Goal: Information Seeking & Learning: Learn about a topic

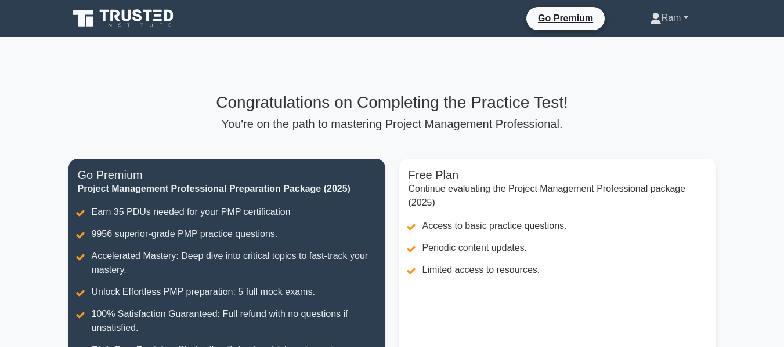
click at [664, 19] on link "Ram" at bounding box center [669, 17] width 94 height 23
click at [663, 18] on link "Ram" at bounding box center [669, 17] width 94 height 23
click at [665, 16] on link "Ram" at bounding box center [669, 17] width 94 height 23
click at [629, 46] on link "Profile" at bounding box center [668, 45] width 92 height 19
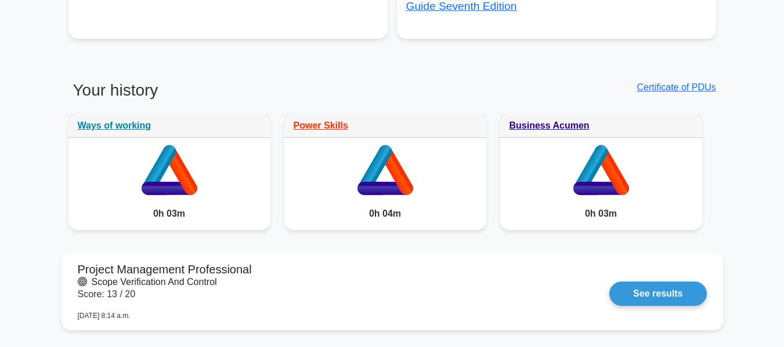
scroll to position [812, 0]
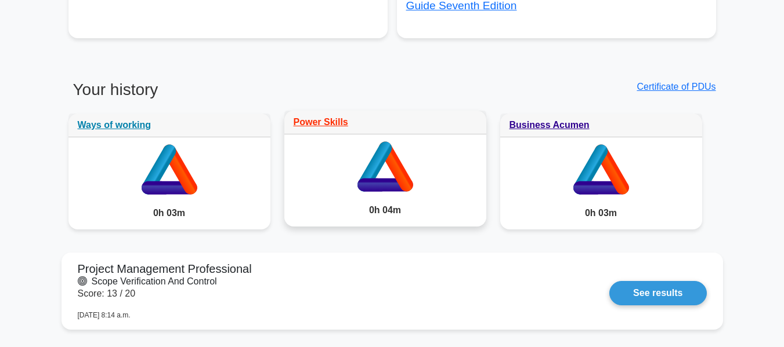
click at [387, 179] on icon at bounding box center [385, 185] width 56 height 13
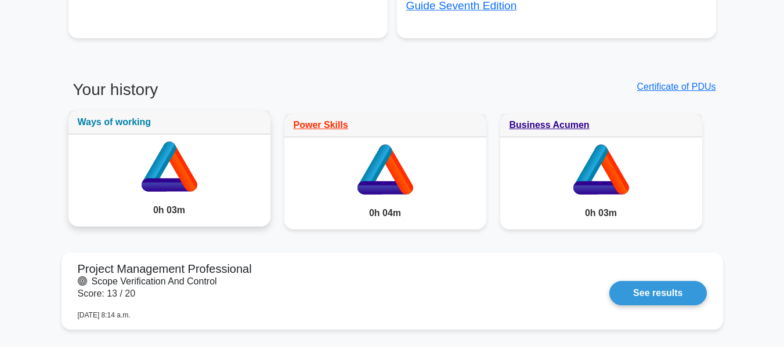
click at [133, 123] on link "Ways of working" at bounding box center [115, 122] width 74 height 10
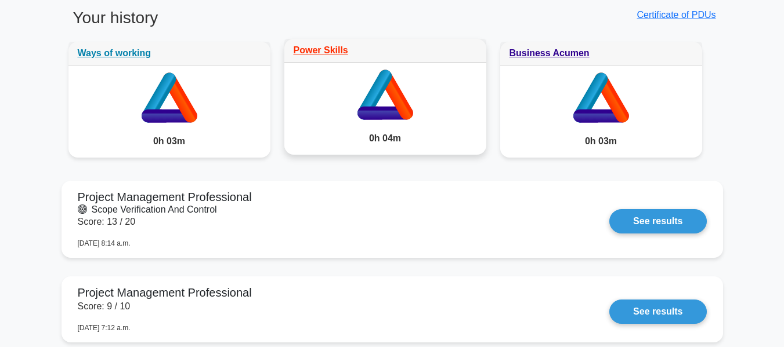
scroll to position [870, 0]
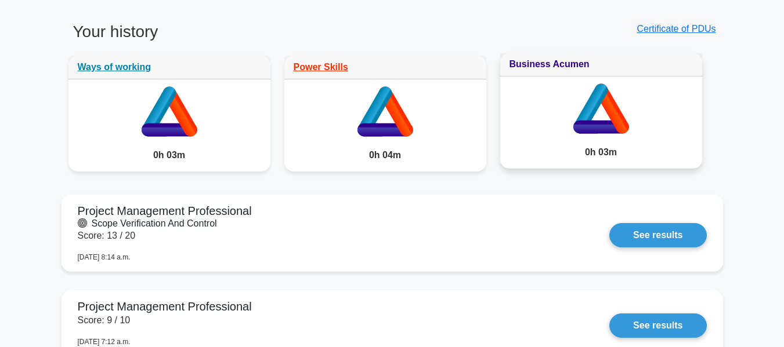
click at [557, 66] on link "Business Acumen" at bounding box center [549, 64] width 80 height 10
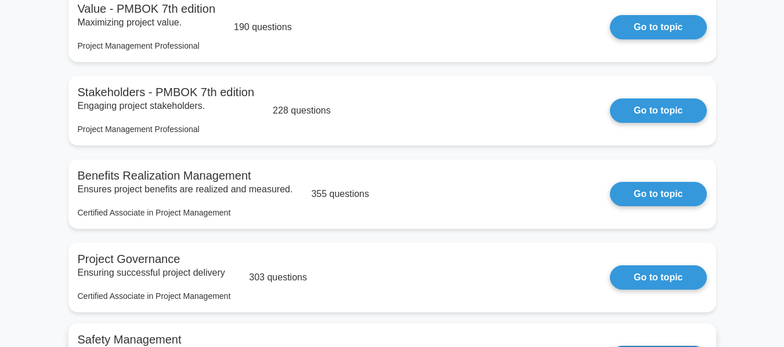
scroll to position [190, 0]
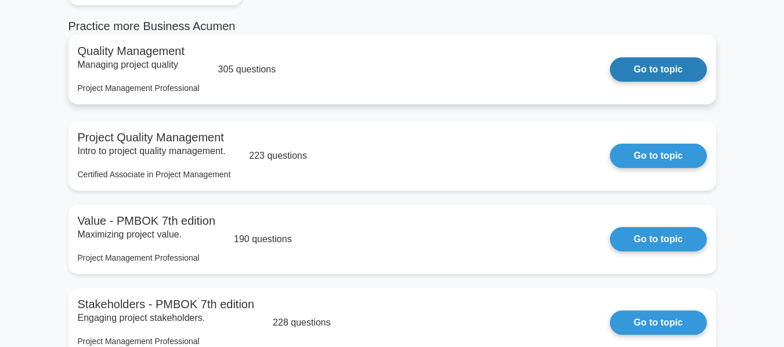
click at [661, 76] on link "Go to topic" at bounding box center [658, 69] width 96 height 24
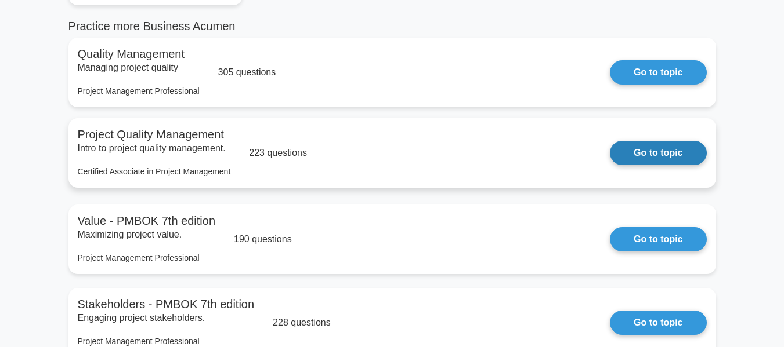
click at [694, 160] on link "Go to topic" at bounding box center [658, 153] width 96 height 24
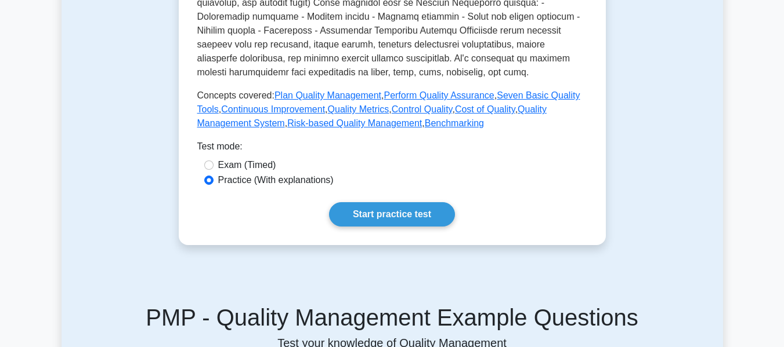
scroll to position [522, 0]
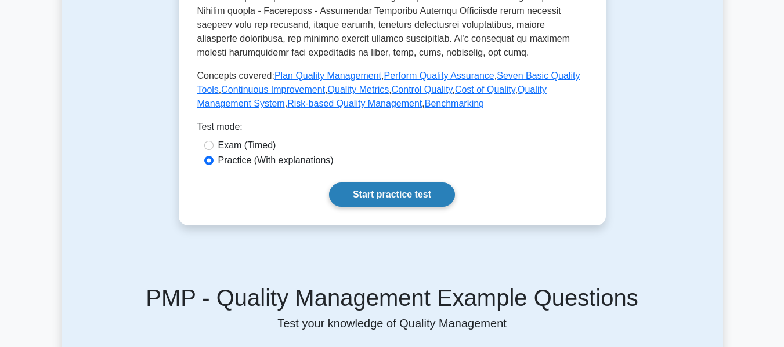
click at [414, 200] on link "Start practice test" at bounding box center [392, 195] width 126 height 24
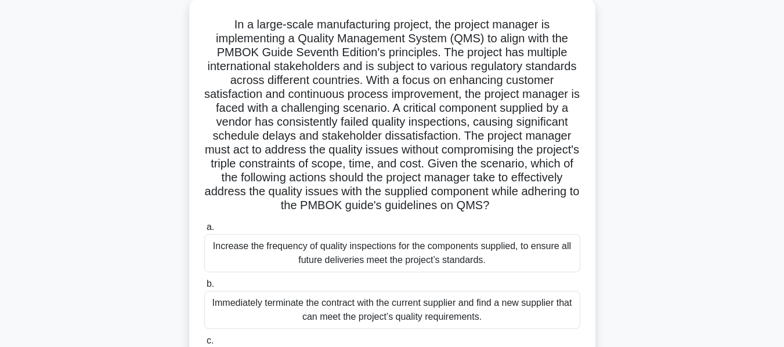
scroll to position [232, 0]
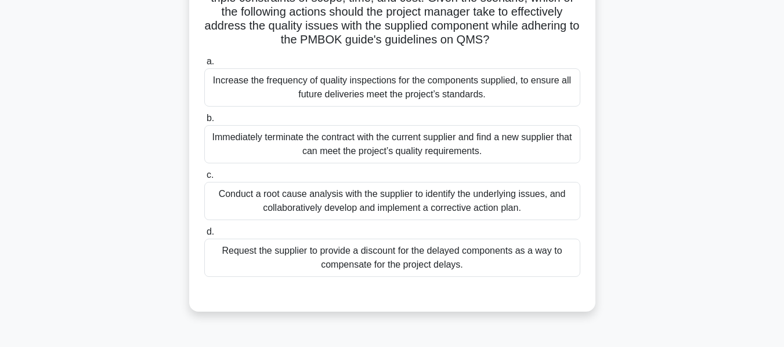
click at [407, 220] on div "Conduct a root cause analysis with the supplier to identify the underlying issu…" at bounding box center [392, 201] width 376 height 38
click at [204, 179] on input "c. Conduct a root cause analysis with the supplier to identify the underlying i…" at bounding box center [204, 176] width 0 height 8
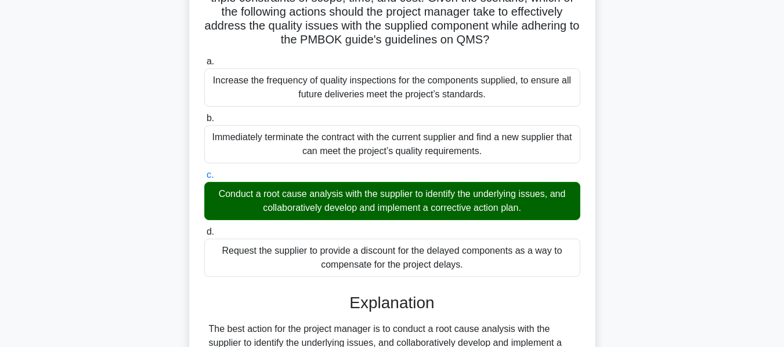
scroll to position [494, 0]
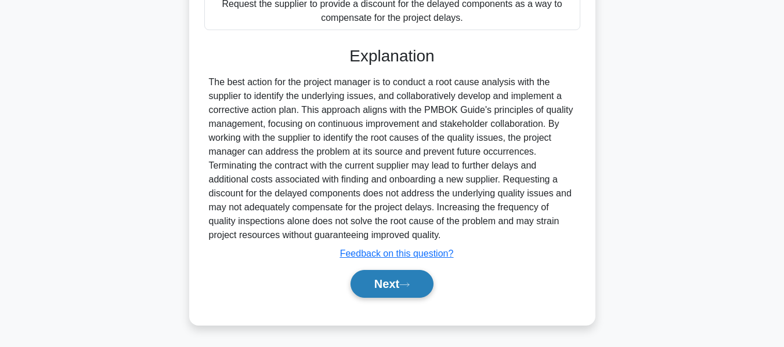
click at [409, 282] on icon at bounding box center [404, 285] width 10 height 6
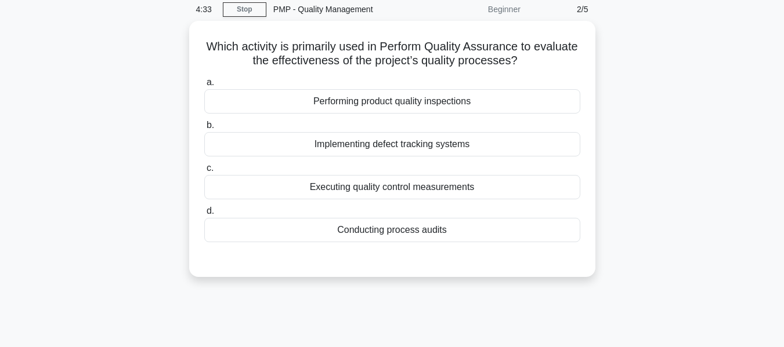
scroll to position [0, 0]
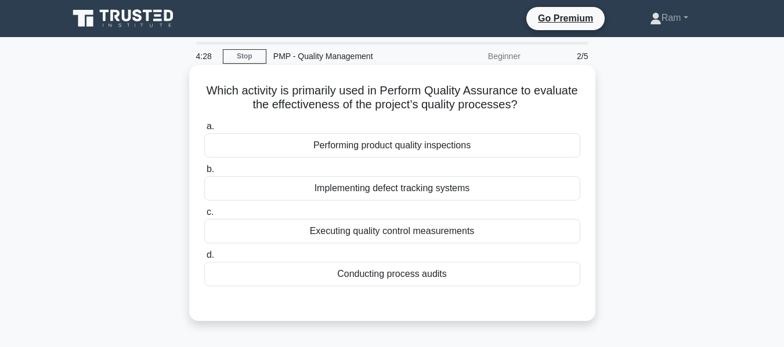
drag, startPoint x: 407, startPoint y: 88, endPoint x: 546, endPoint y: 100, distance: 140.4
click at [546, 100] on h5 "Which activity is primarily used in Perform Quality Assurance to evaluate the e…" at bounding box center [392, 98] width 378 height 29
click at [470, 150] on div "Performing product quality inspections" at bounding box center [392, 145] width 376 height 24
click at [204, 131] on input "a. Performing product quality inspections" at bounding box center [204, 127] width 0 height 8
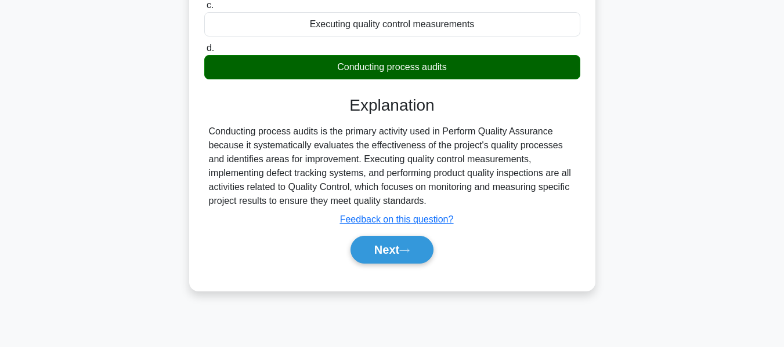
scroll to position [279, 0]
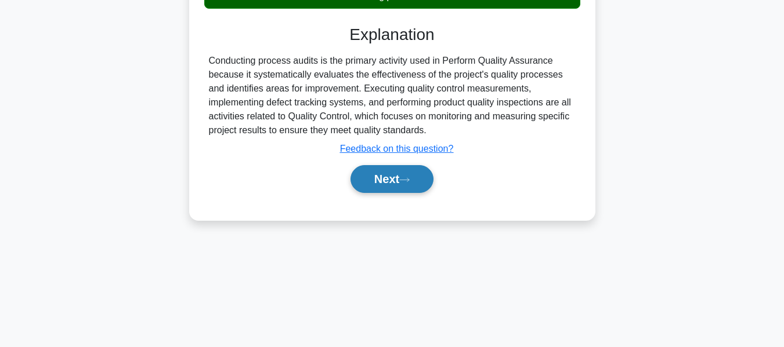
click at [405, 173] on button "Next" at bounding box center [391, 179] width 83 height 28
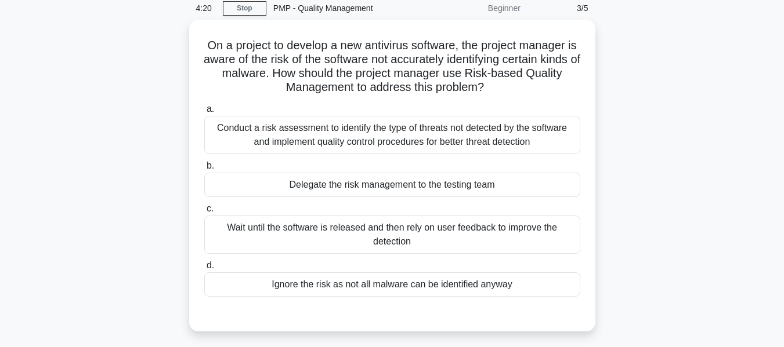
scroll to position [47, 0]
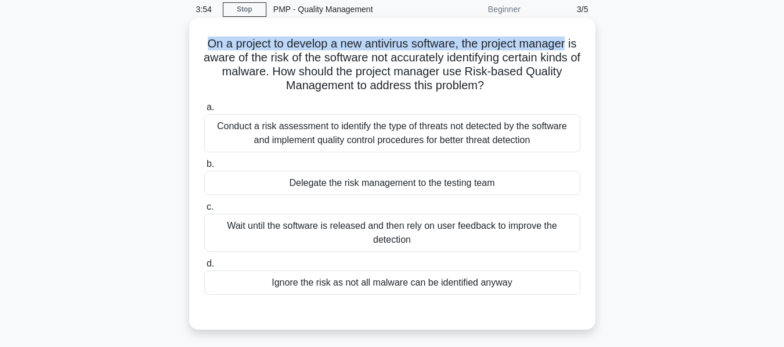
drag, startPoint x: 205, startPoint y: 45, endPoint x: 579, endPoint y: 39, distance: 374.2
click at [579, 39] on h5 "On a project to develop a new antivirus software, the project manager is aware …" at bounding box center [392, 65] width 378 height 57
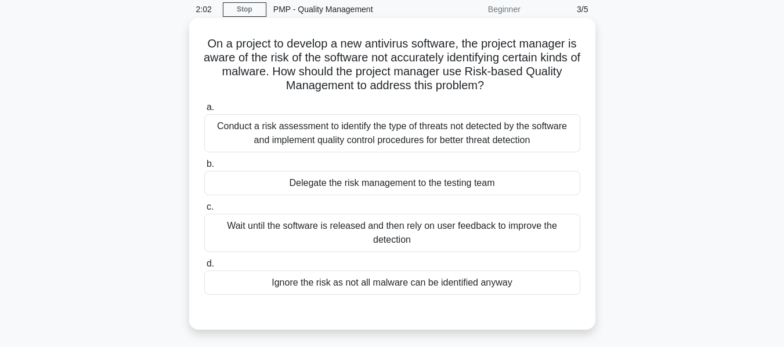
click at [535, 139] on div "Conduct a risk assessment to identify the type of threats not detected by the s…" at bounding box center [392, 133] width 376 height 38
click at [204, 111] on input "a. Conduct a risk assessment to identify the type of threats not detected by th…" at bounding box center [204, 108] width 0 height 8
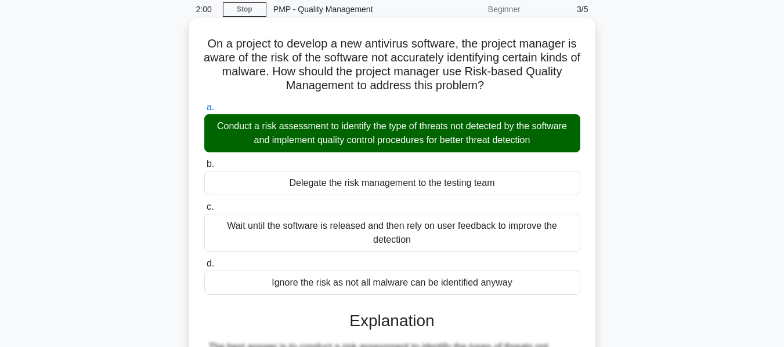
scroll to position [395, 0]
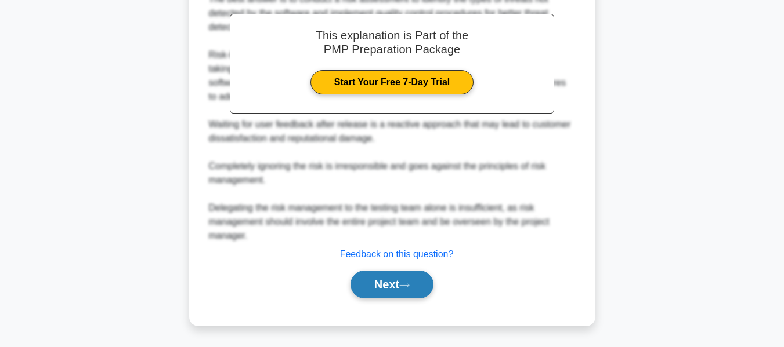
click at [402, 288] on button "Next" at bounding box center [391, 285] width 83 height 28
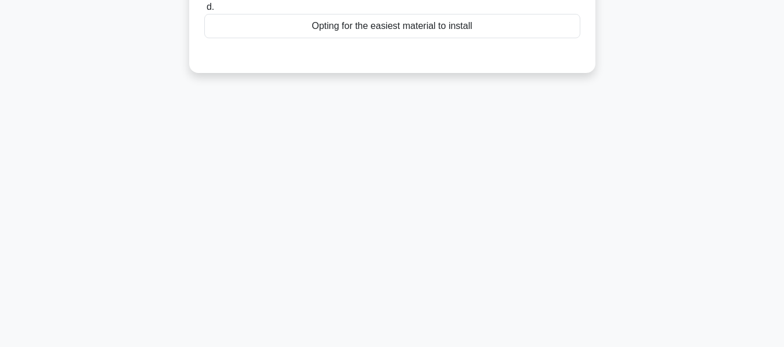
scroll to position [47, 0]
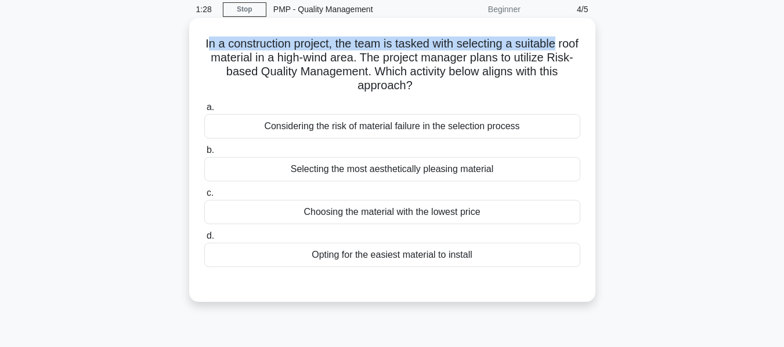
drag, startPoint x: 224, startPoint y: 45, endPoint x: 398, endPoint y: 45, distance: 174.0
click at [588, 40] on div "In a construction project, the team is tasked with selecting a suitable roof ma…" at bounding box center [392, 160] width 397 height 275
drag, startPoint x: 275, startPoint y: 59, endPoint x: 561, endPoint y: 102, distance: 289.7
click at [592, 87] on div "In a construction project, the team is tasked with selecting a suitable roof ma…" at bounding box center [392, 160] width 406 height 284
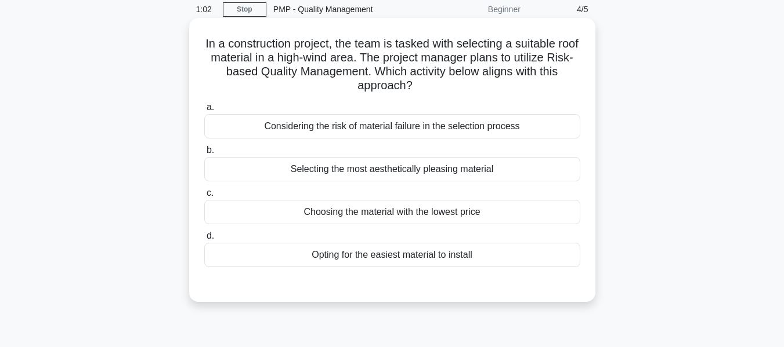
click at [513, 126] on div "Considering the risk of material failure in the selection process" at bounding box center [392, 126] width 376 height 24
click at [204, 111] on input "a. Considering the risk of material failure in the selection process" at bounding box center [204, 108] width 0 height 8
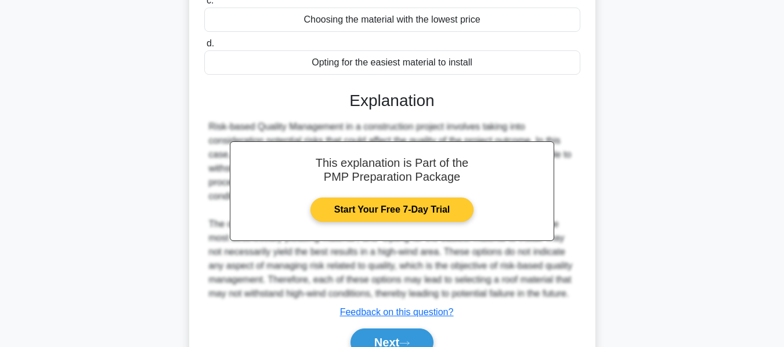
scroll to position [313, 0]
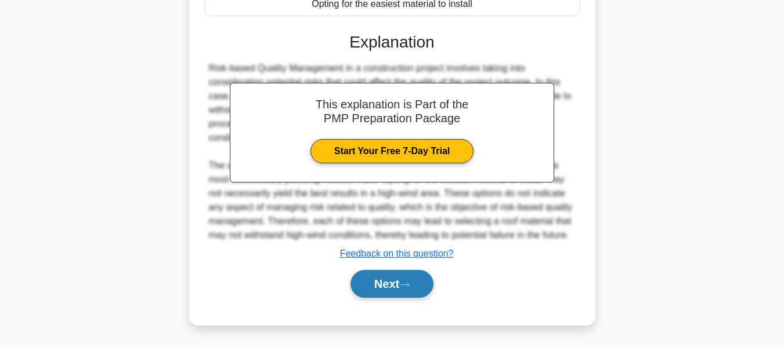
click at [389, 274] on button "Next" at bounding box center [391, 284] width 83 height 28
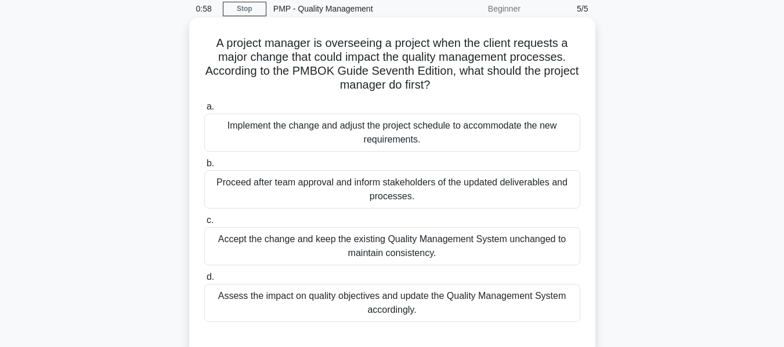
scroll to position [47, 0]
click at [400, 305] on div "Assess the impact on quality objectives and update the Quality Management Syste…" at bounding box center [392, 304] width 376 height 38
click at [204, 282] on input "d. Assess the impact on quality objectives and update the Quality Management Sy…" at bounding box center [204, 278] width 0 height 8
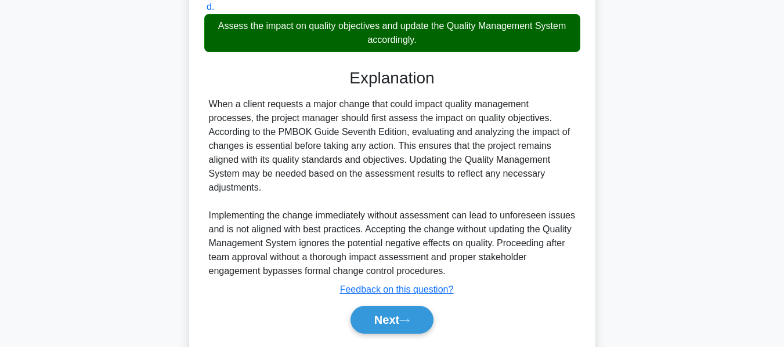
scroll to position [340, 0]
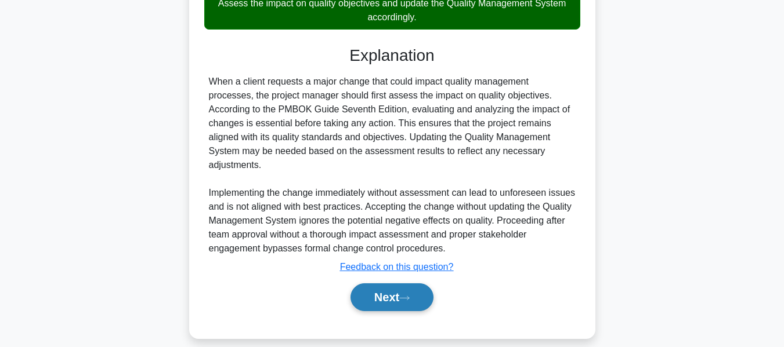
click at [396, 288] on button "Next" at bounding box center [391, 298] width 83 height 28
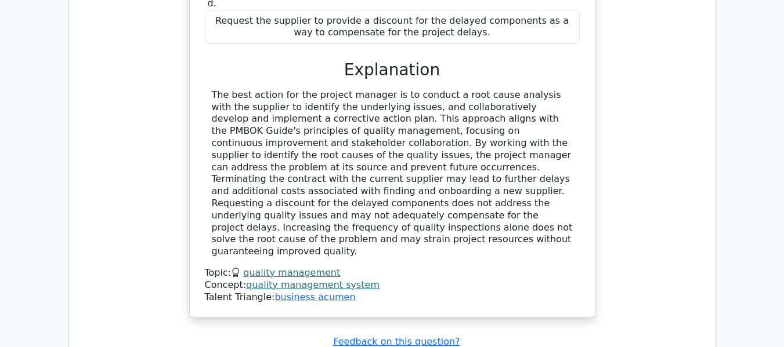
scroll to position [1450, 0]
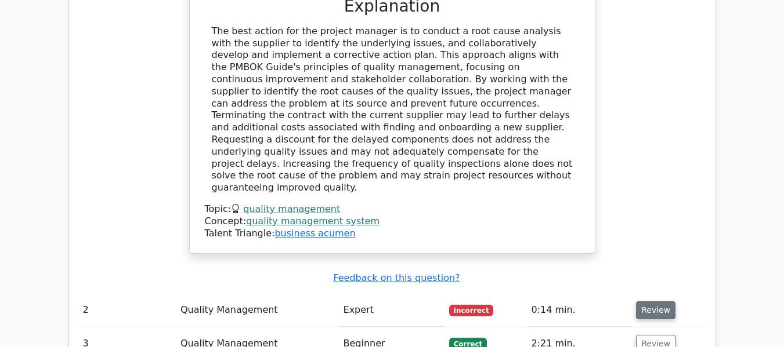
click at [654, 302] on button "Review" at bounding box center [655, 311] width 39 height 18
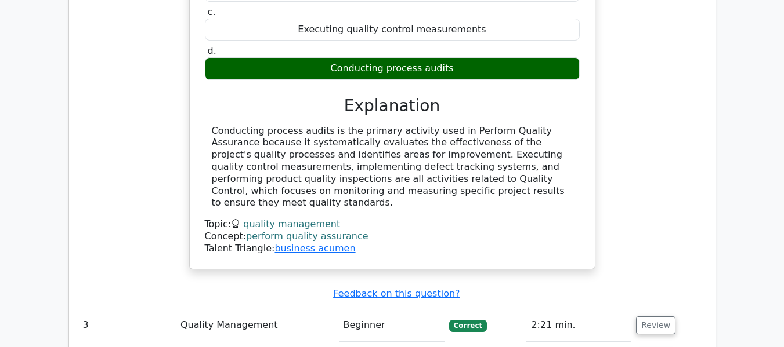
scroll to position [2030, 0]
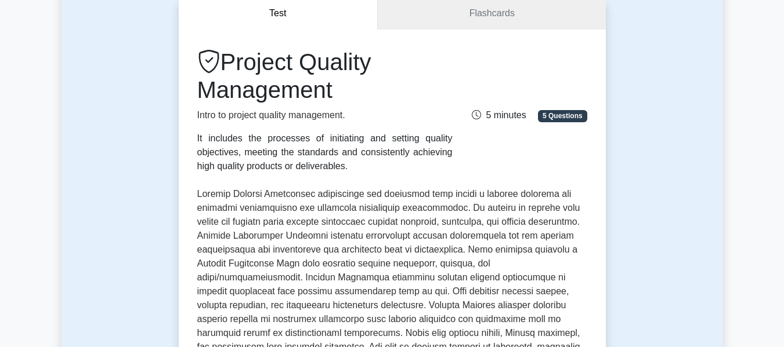
click at [566, 115] on span "5 Questions" at bounding box center [562, 116] width 49 height 12
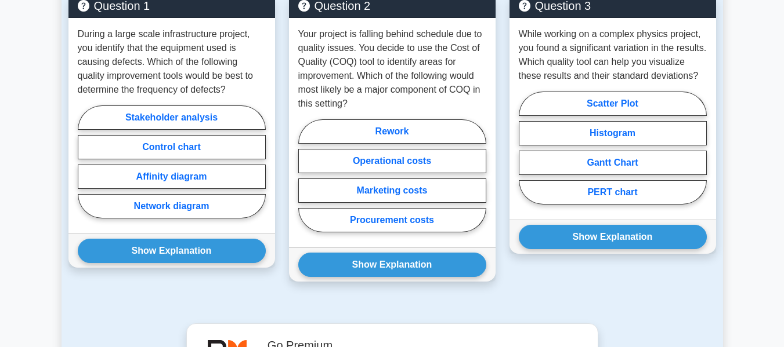
scroll to position [870, 0]
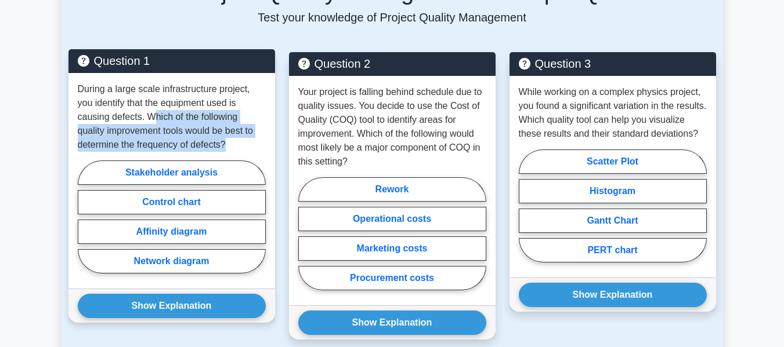
drag, startPoint x: 153, startPoint y: 102, endPoint x: 251, endPoint y: 131, distance: 102.2
click at [251, 131] on p "During a large scale infrastructure project, you identify that the equipment us…" at bounding box center [172, 117] width 188 height 70
click at [211, 191] on label "Control chart" at bounding box center [172, 202] width 188 height 24
click at [85, 217] on input "Control chart" at bounding box center [82, 221] width 8 height 8
radio input "true"
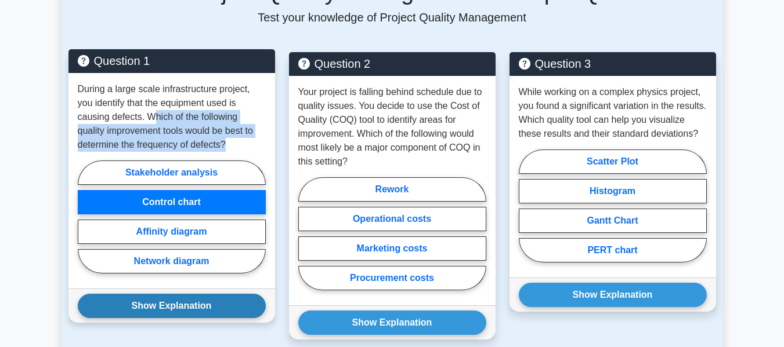
click at [201, 294] on button "Show Explanation" at bounding box center [172, 306] width 188 height 24
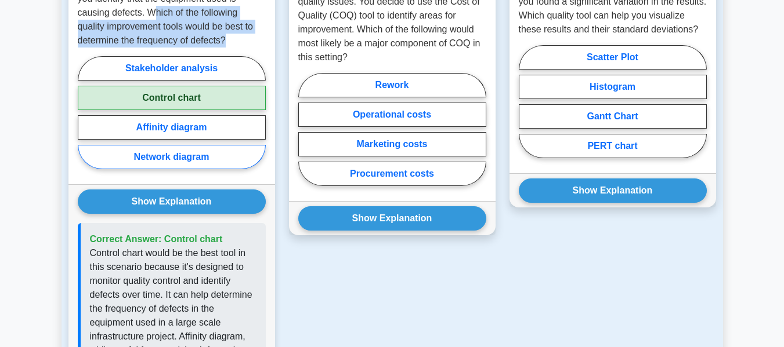
scroll to position [986, 0]
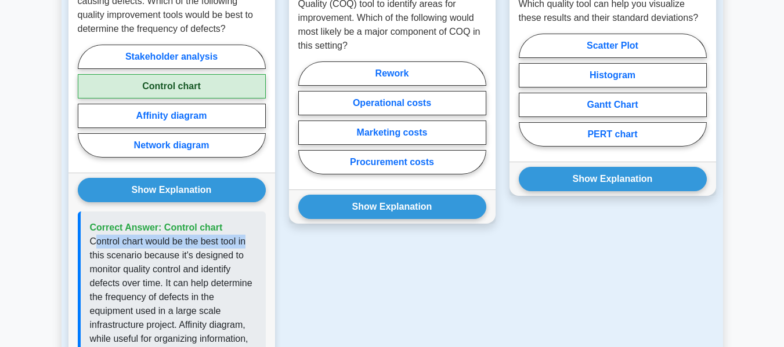
drag, startPoint x: 95, startPoint y: 228, endPoint x: 258, endPoint y: 229, distance: 163.6
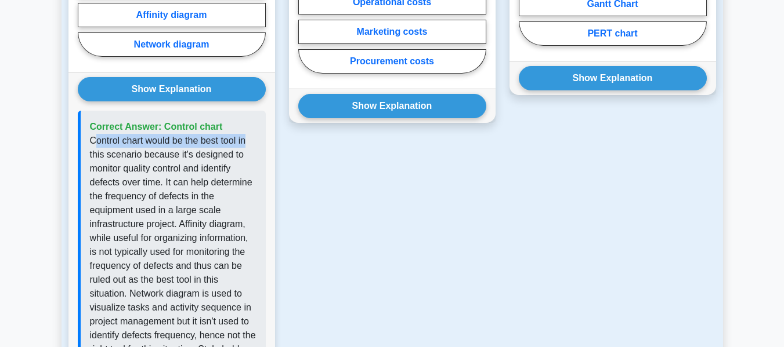
scroll to position [1160, 0]
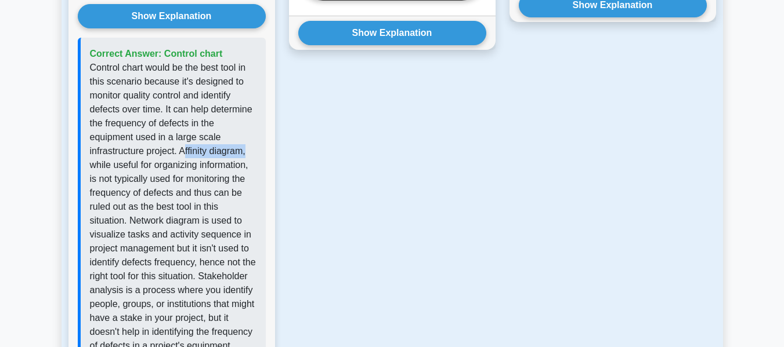
drag, startPoint x: 184, startPoint y: 136, endPoint x: 150, endPoint y: 153, distance: 37.4
click at [260, 134] on div "Correct Answer: Control chart" at bounding box center [172, 200] width 188 height 325
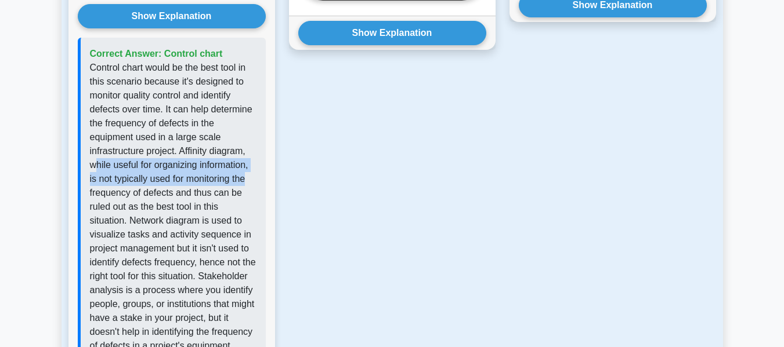
drag, startPoint x: 96, startPoint y: 156, endPoint x: 248, endPoint y: 162, distance: 152.7
click at [248, 162] on p "Control chart would be the best tool in this scenario because it's designed to …" at bounding box center [173, 207] width 166 height 292
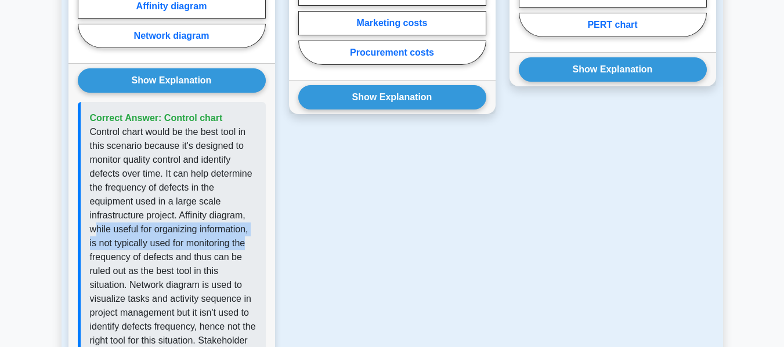
scroll to position [1102, 0]
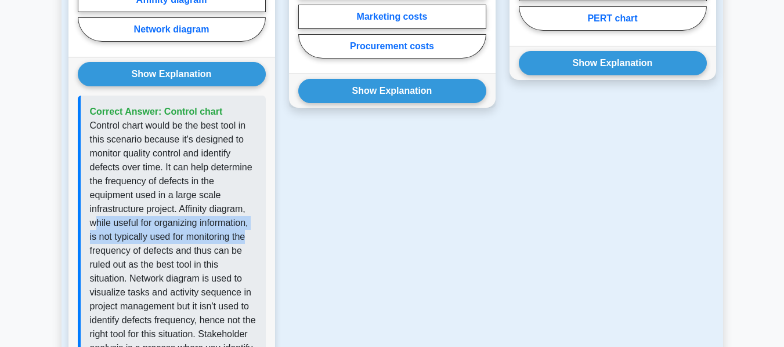
click at [127, 209] on p "Control chart would be the best tool in this scenario because it's designed to …" at bounding box center [173, 265] width 166 height 292
click at [110, 212] on p "Control chart would be the best tool in this scenario because it's designed to …" at bounding box center [173, 265] width 166 height 292
drag, startPoint x: 88, startPoint y: 225, endPoint x: 257, endPoint y: 219, distance: 169.5
click at [257, 219] on div "Correct Answer: Control chart" at bounding box center [172, 258] width 188 height 325
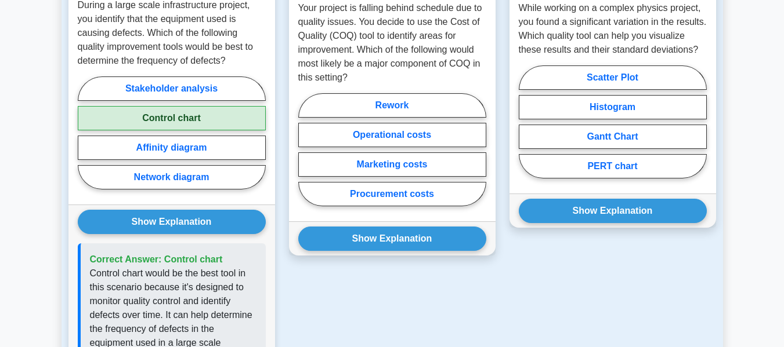
scroll to position [928, 0]
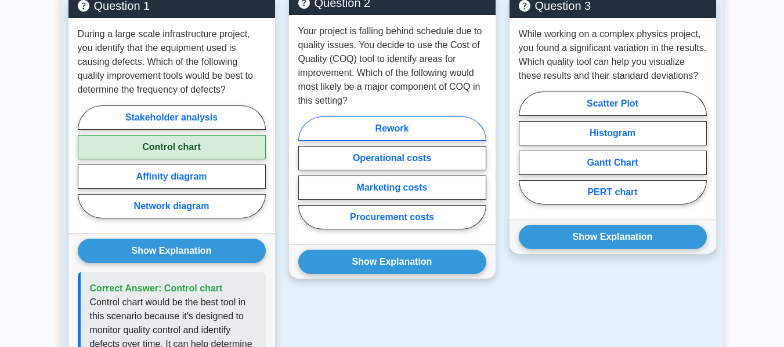
click at [423, 117] on label "Rework" at bounding box center [392, 129] width 188 height 24
click at [306, 173] on input "Rework" at bounding box center [302, 177] width 8 height 8
radio input "true"
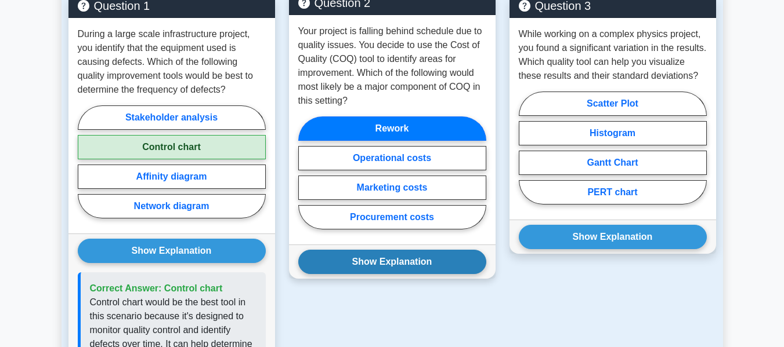
click at [392, 250] on button "Show Explanation" at bounding box center [392, 262] width 188 height 24
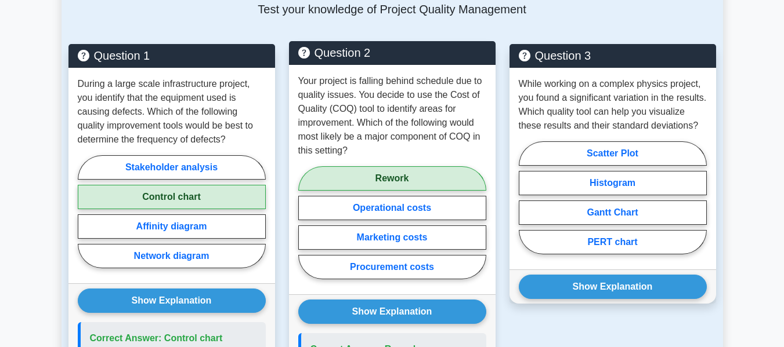
scroll to position [870, 0]
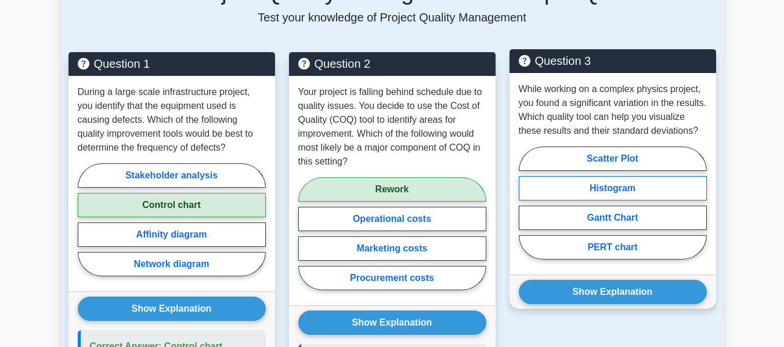
click at [626, 183] on label "Histogram" at bounding box center [613, 188] width 188 height 24
click at [526, 203] on input "Histogram" at bounding box center [523, 207] width 8 height 8
radio input "true"
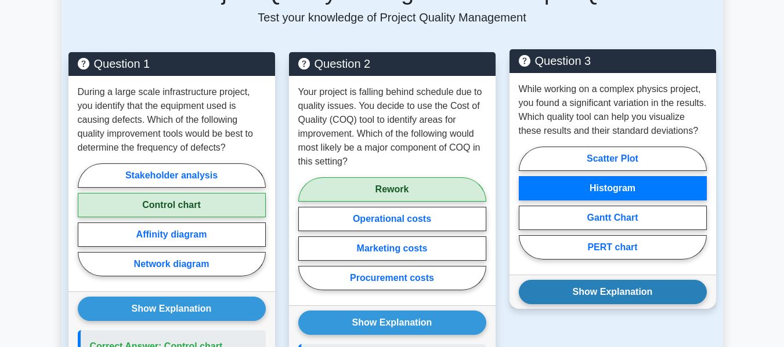
click at [610, 296] on button "Show Explanation" at bounding box center [613, 292] width 188 height 24
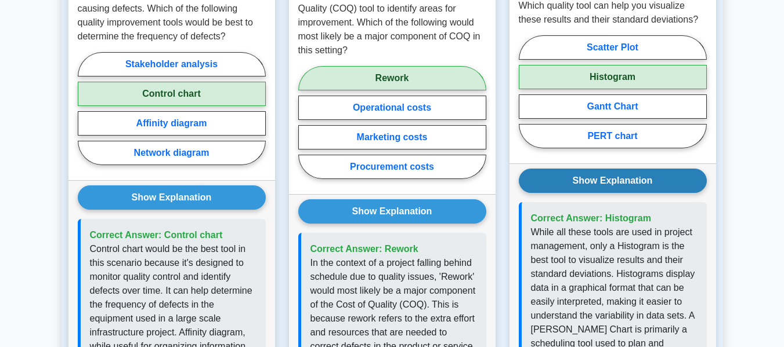
scroll to position [986, 0]
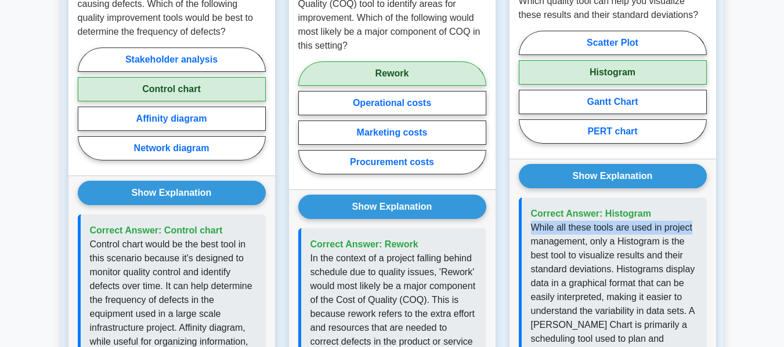
drag, startPoint x: 528, startPoint y: 230, endPoint x: 698, endPoint y: 228, distance: 170.5
click at [698, 228] on div "Correct Answer: Histogram" at bounding box center [613, 353] width 188 height 311
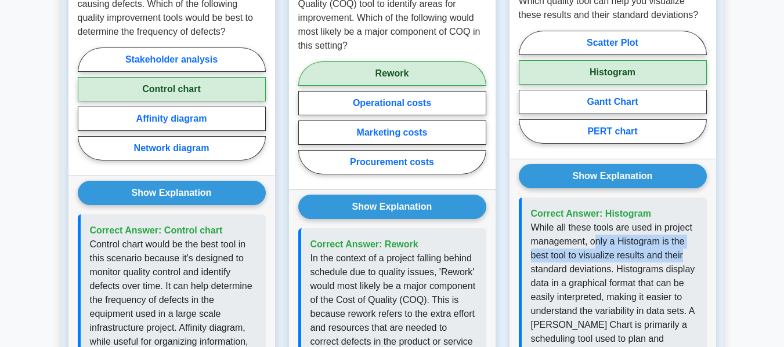
drag, startPoint x: 618, startPoint y: 246, endPoint x: 694, endPoint y: 253, distance: 76.4
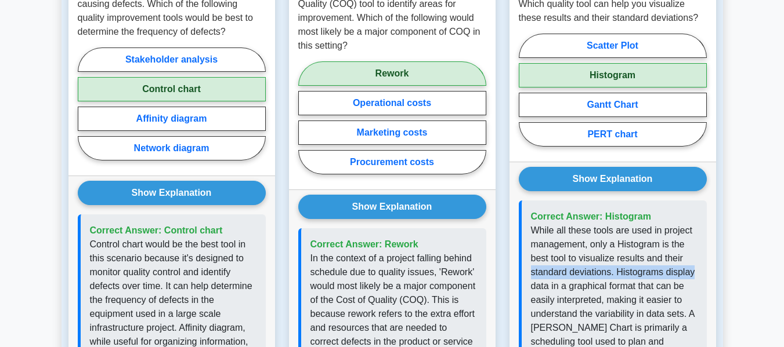
drag, startPoint x: 532, startPoint y: 274, endPoint x: 720, endPoint y: 267, distance: 188.1
click at [720, 267] on div "Question 3 While working on a complex physics project, you found a significant …" at bounding box center [612, 247] width 220 height 622
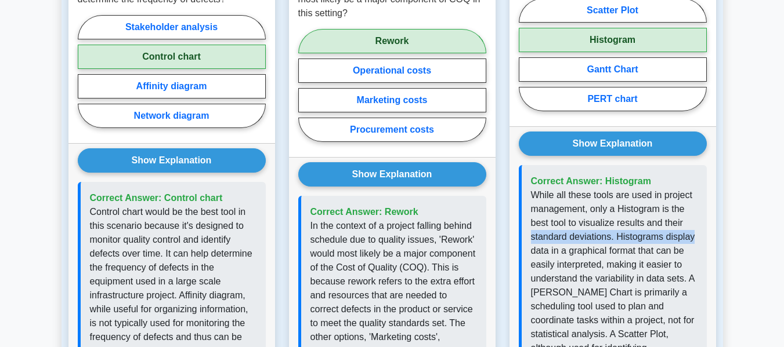
scroll to position [1044, 0]
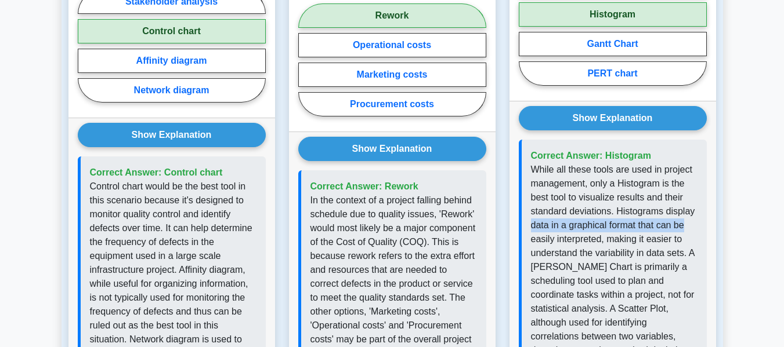
drag, startPoint x: 533, startPoint y: 233, endPoint x: 693, endPoint y: 219, distance: 160.1
click at [693, 219] on p "While all these tools are used in project management, only a Histogram is the b…" at bounding box center [614, 302] width 166 height 278
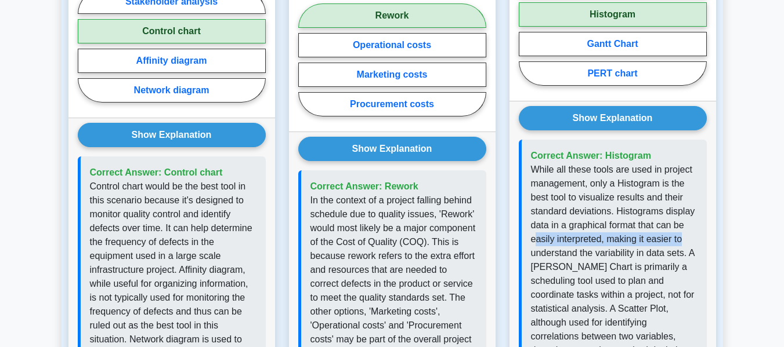
drag, startPoint x: 537, startPoint y: 243, endPoint x: 666, endPoint y: 244, distance: 129.3
click at [709, 234] on div "Show Explanation Correct Answer: Histogram" at bounding box center [612, 278] width 206 height 354
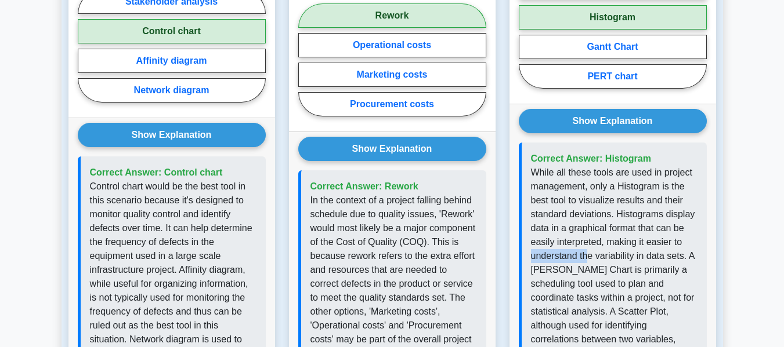
drag, startPoint x: 588, startPoint y: 258, endPoint x: 717, endPoint y: 249, distance: 130.2
click at [717, 249] on div "Question 3 While working on a complex physics project, you found a significant …" at bounding box center [612, 189] width 220 height 622
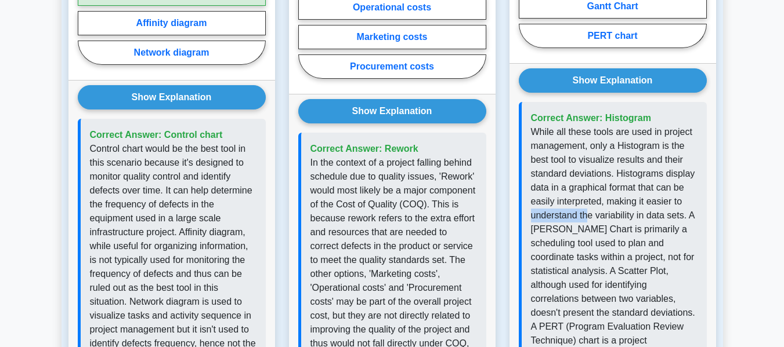
scroll to position [1102, 0]
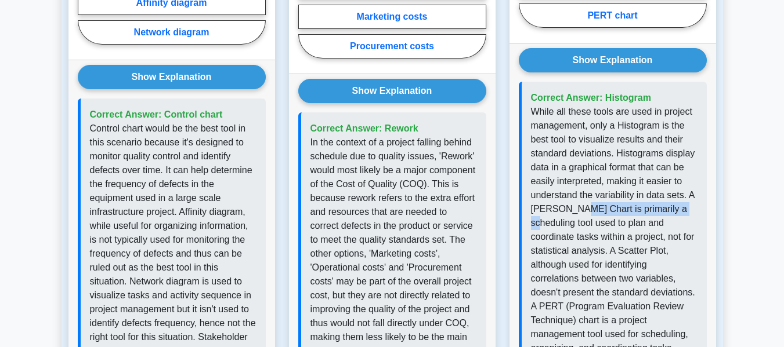
drag, startPoint x: 580, startPoint y: 214, endPoint x: 582, endPoint y: 226, distance: 12.3
click at [709, 215] on div "Show Explanation Correct Answer: Histogram" at bounding box center [612, 220] width 206 height 354
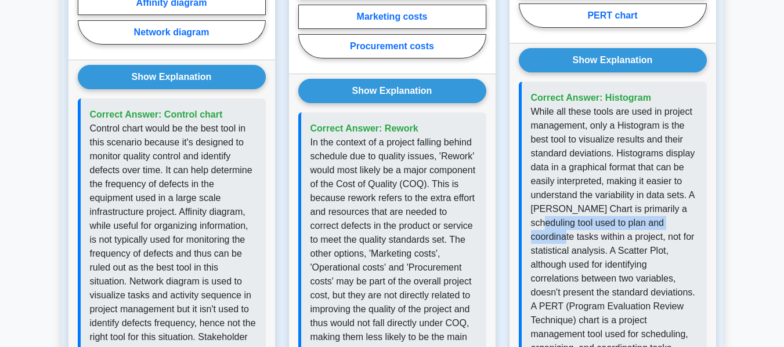
drag, startPoint x: 530, startPoint y: 227, endPoint x: 697, endPoint y: 228, distance: 166.5
click at [697, 228] on p "While all these tools are used in project management, only a Histogram is the b…" at bounding box center [614, 244] width 166 height 278
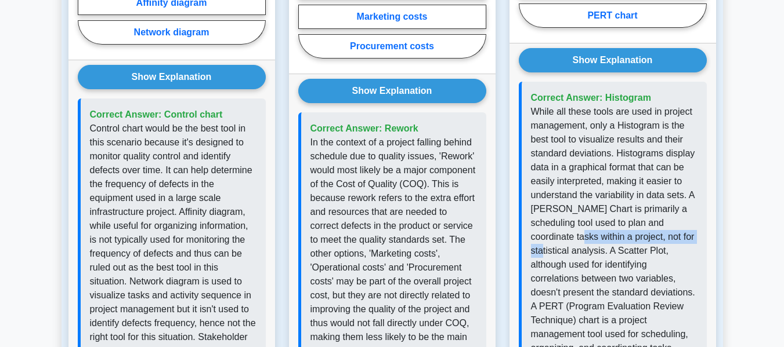
drag, startPoint x: 548, startPoint y: 241, endPoint x: 646, endPoint y: 248, distance: 97.7
click at [671, 242] on p "While all these tools are used in project management, only a Histogram is the b…" at bounding box center [614, 244] width 166 height 278
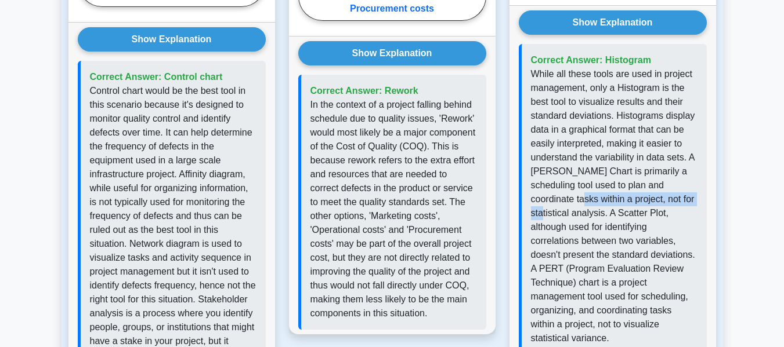
scroll to position [1160, 0]
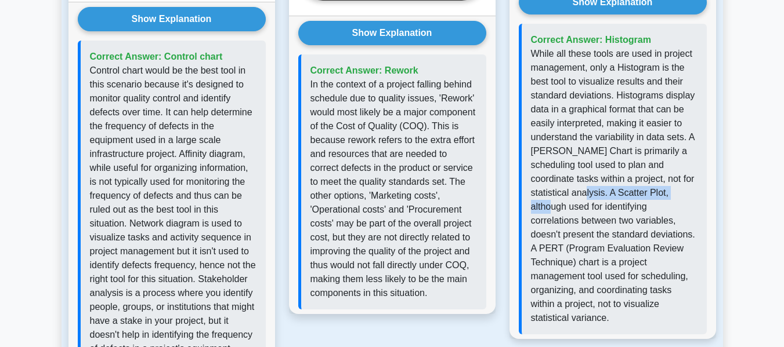
drag, startPoint x: 574, startPoint y: 200, endPoint x: 694, endPoint y: 193, distance: 120.2
click at [694, 193] on p "While all these tools are used in project management, only a Histogram is the b…" at bounding box center [614, 186] width 166 height 278
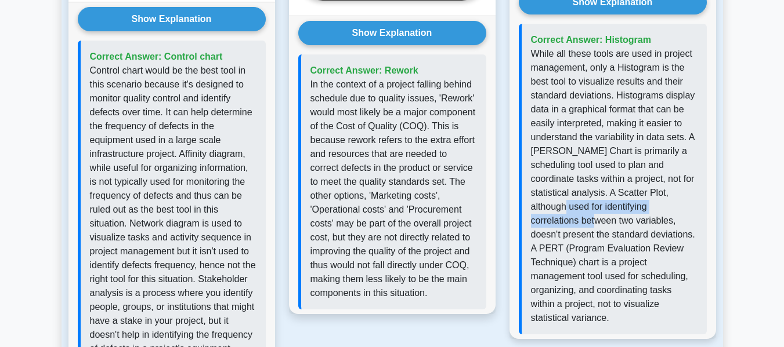
drag, startPoint x: 540, startPoint y: 213, endPoint x: 582, endPoint y: 218, distance: 42.0
click at [694, 213] on p "While all these tools are used in project management, only a Histogram is the b…" at bounding box center [614, 186] width 166 height 278
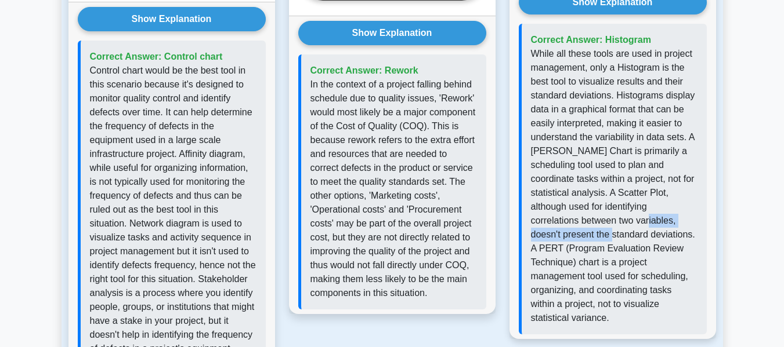
drag, startPoint x: 571, startPoint y: 221, endPoint x: 712, endPoint y: 218, distance: 141.0
click at [712, 219] on div "Show Explanation Correct Answer: Histogram" at bounding box center [612, 162] width 206 height 354
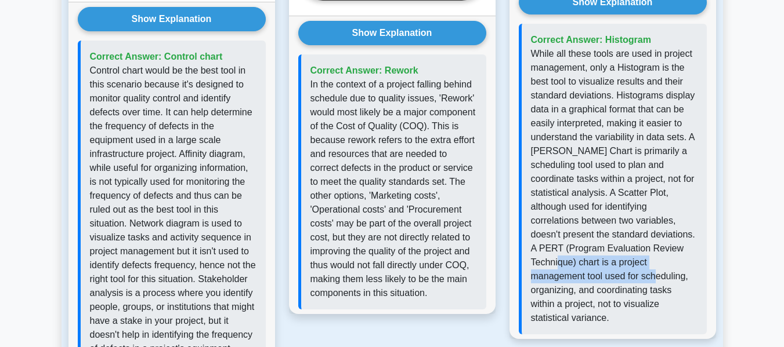
drag, startPoint x: 620, startPoint y: 251, endPoint x: 701, endPoint y: 263, distance: 82.0
click at [701, 263] on div "Correct Answer: Histogram" at bounding box center [613, 179] width 188 height 311
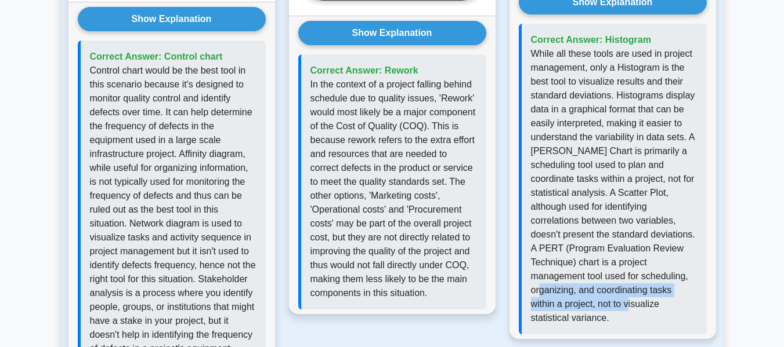
drag, startPoint x: 587, startPoint y: 281, endPoint x: 687, endPoint y: 296, distance: 101.5
click at [688, 297] on p "While all these tools are used in project management, only a Histogram is the b…" at bounding box center [614, 186] width 166 height 278
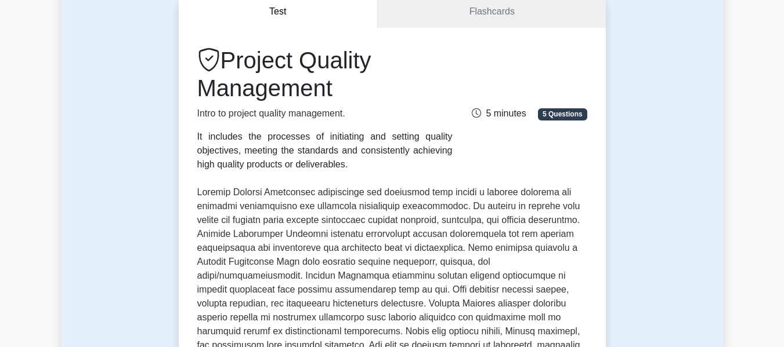
scroll to position [0, 0]
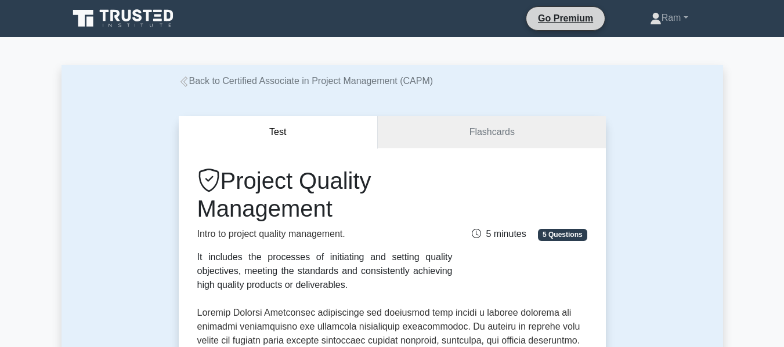
click at [574, 26] on li "Go Premium" at bounding box center [564, 18] width 79 height 24
drag, startPoint x: 538, startPoint y: 26, endPoint x: 510, endPoint y: 75, distance: 56.8
click at [538, 26] on li "Go Premium" at bounding box center [564, 18] width 79 height 24
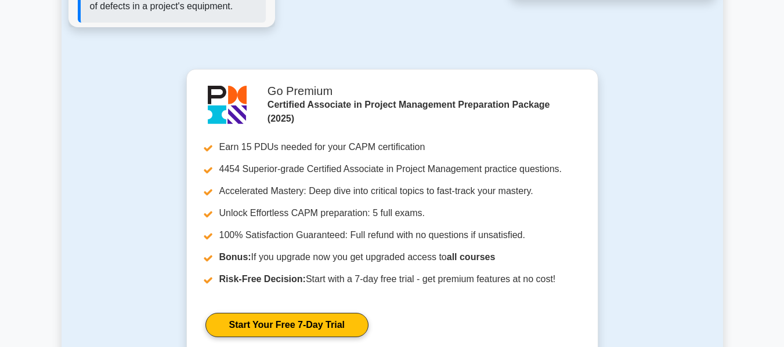
scroll to position [1484, 0]
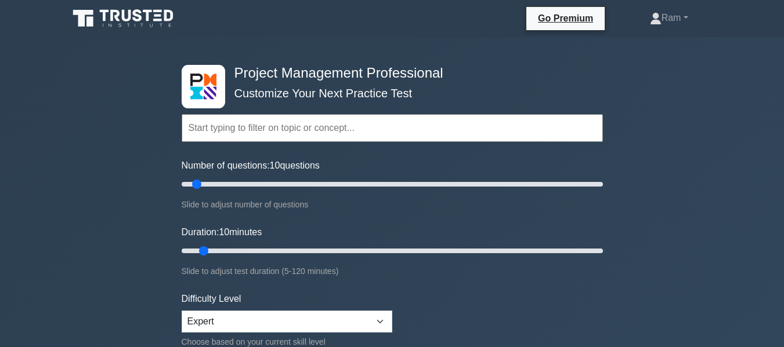
click at [288, 123] on input "text" at bounding box center [392, 128] width 421 height 28
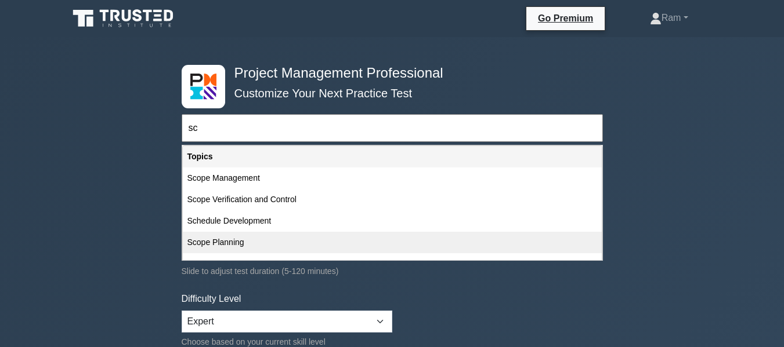
click at [209, 245] on div "Scope Planning" at bounding box center [392, 242] width 419 height 21
type input "Scope Planning"
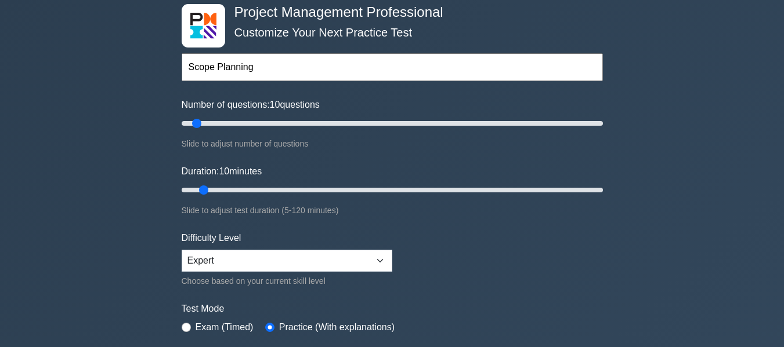
scroll to position [232, 0]
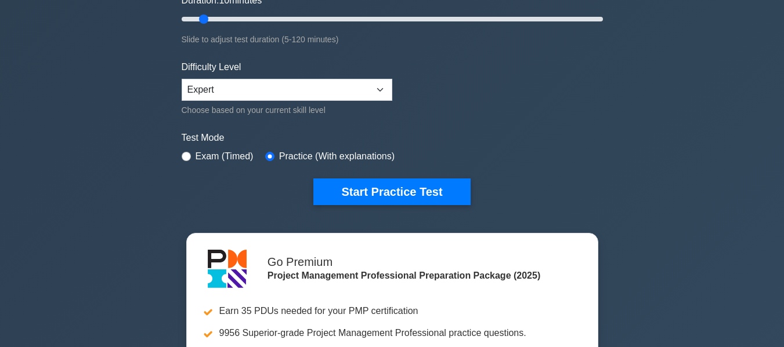
drag, startPoint x: 404, startPoint y: 193, endPoint x: 399, endPoint y: 208, distance: 15.8
click at [404, 193] on button "Start Practice Test" at bounding box center [391, 192] width 157 height 27
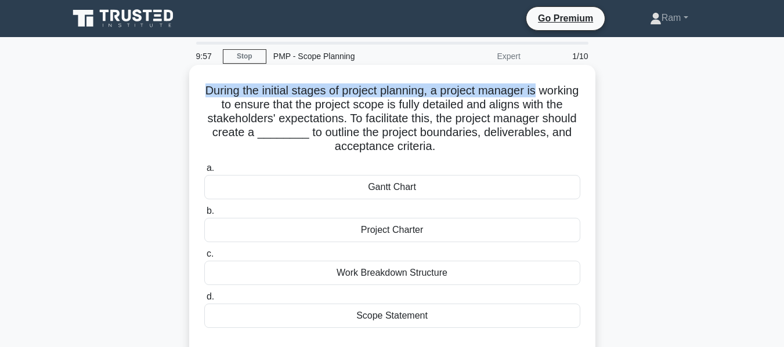
drag, startPoint x: 218, startPoint y: 93, endPoint x: 568, endPoint y: 81, distance: 350.5
click at [568, 81] on div "During the initial stages of project planning, a project manager is working to …" at bounding box center [392, 214] width 397 height 289
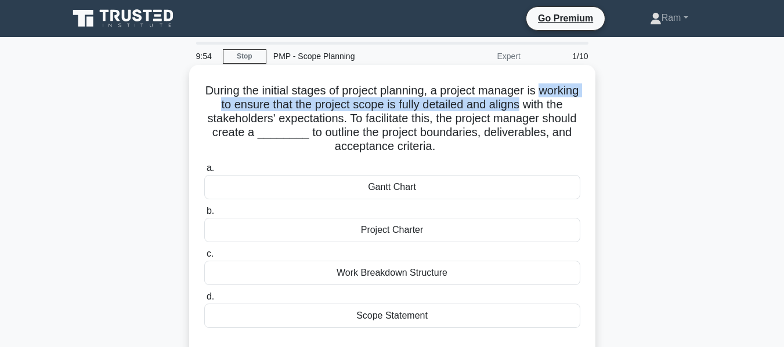
drag, startPoint x: 218, startPoint y: 106, endPoint x: 585, endPoint y: 108, distance: 367.2
click at [585, 108] on div "During the initial stages of project planning, a project manager is working to …" at bounding box center [392, 214] width 397 height 289
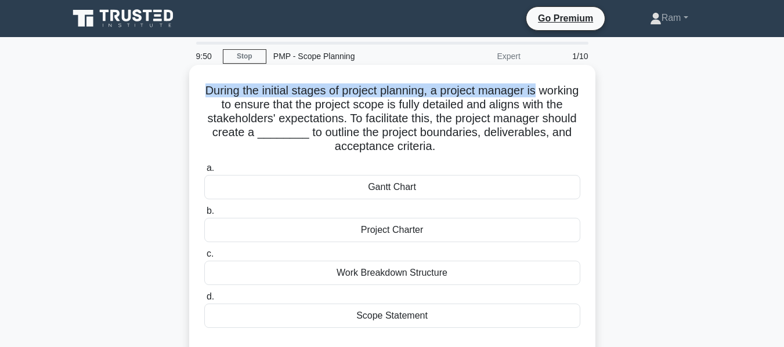
drag, startPoint x: 213, startPoint y: 91, endPoint x: 585, endPoint y: 88, distance: 371.2
click at [585, 88] on div "During the initial stages of project planning, a project manager is working to …" at bounding box center [392, 214] width 397 height 289
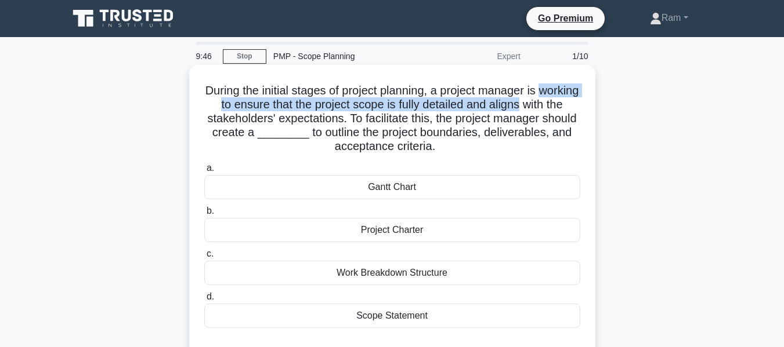
drag, startPoint x: 213, startPoint y: 109, endPoint x: 579, endPoint y: 107, distance: 366.6
click at [583, 106] on div "During the initial stages of project planning, a project manager is working to …" at bounding box center [392, 214] width 397 height 289
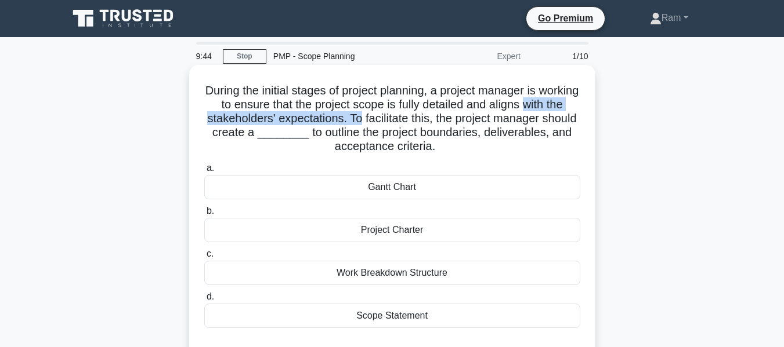
drag, startPoint x: 213, startPoint y: 120, endPoint x: 426, endPoint y: 116, distance: 212.3
click at [426, 116] on h5 "During the initial stages of project planning, a project manager is working to …" at bounding box center [392, 119] width 378 height 71
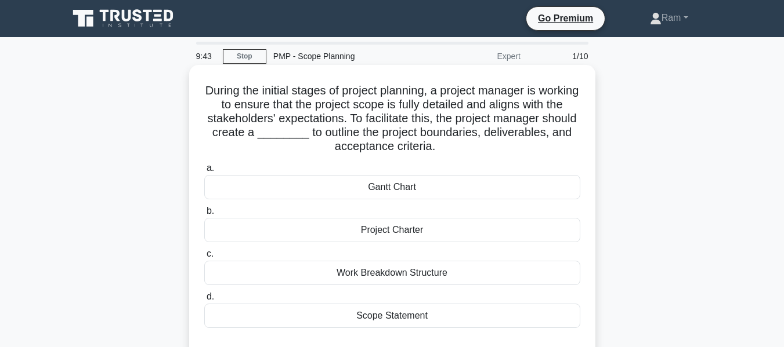
click at [461, 122] on h5 "During the initial stages of project planning, a project manager is working to …" at bounding box center [392, 119] width 378 height 71
drag, startPoint x: 444, startPoint y: 120, endPoint x: 580, endPoint y: 122, distance: 135.7
click at [580, 122] on h5 "During the initial stages of project planning, a project manager is working to …" at bounding box center [392, 119] width 378 height 71
drag, startPoint x: 219, startPoint y: 137, endPoint x: 390, endPoint y: 133, distance: 171.7
click at [329, 131] on h5 "During the initial stages of project planning, a project manager is working to …" at bounding box center [392, 119] width 378 height 71
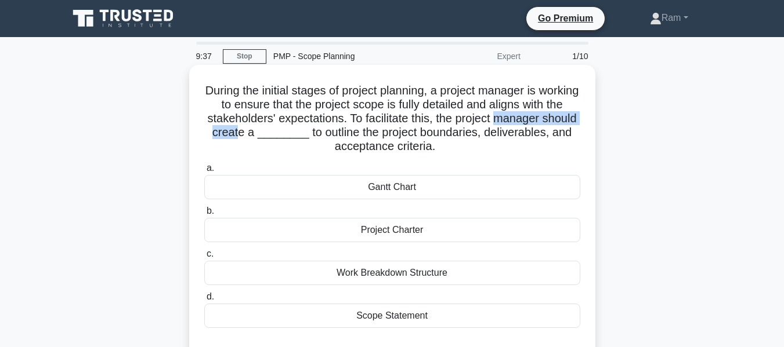
scroll to position [116, 0]
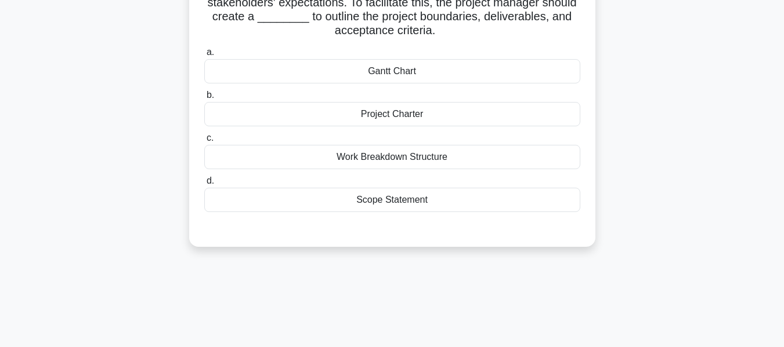
click at [403, 198] on div "Scope Statement" at bounding box center [392, 200] width 376 height 24
click at [204, 185] on input "d. Scope Statement" at bounding box center [204, 181] width 0 height 8
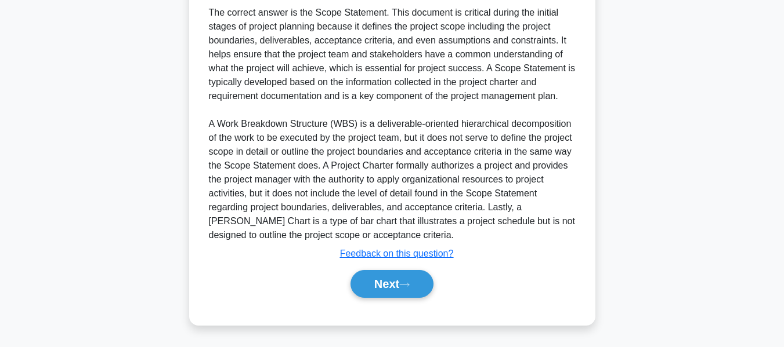
scroll to position [368, 0]
click at [376, 290] on button "Next" at bounding box center [391, 284] width 83 height 28
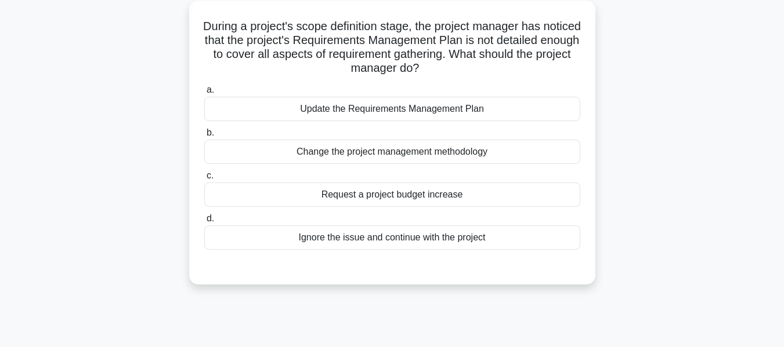
scroll to position [47, 0]
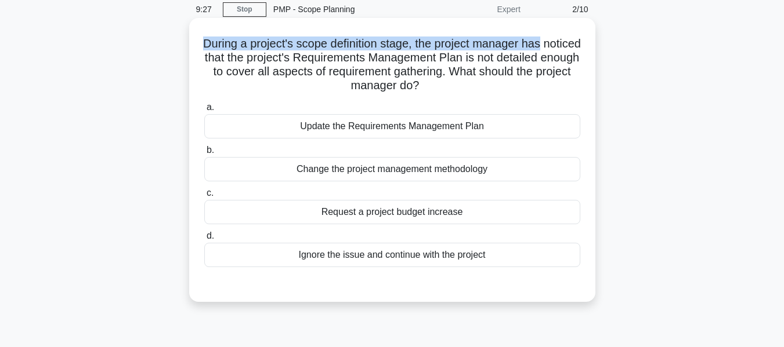
drag, startPoint x: 220, startPoint y: 40, endPoint x: 568, endPoint y: 41, distance: 347.4
click at [568, 41] on h5 "During a project's scope definition stage, the project manager has noticed that…" at bounding box center [392, 65] width 378 height 57
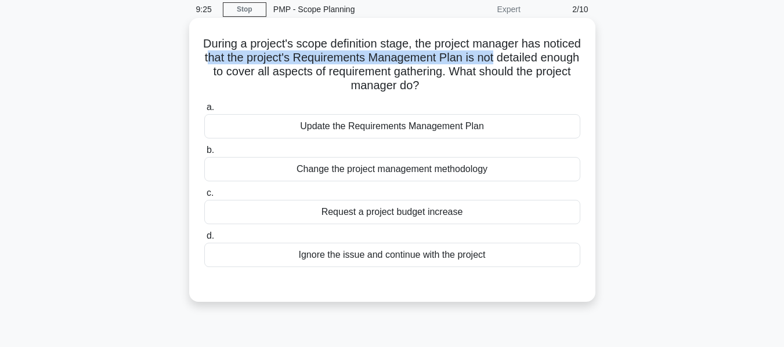
drag, startPoint x: 270, startPoint y: 59, endPoint x: 548, endPoint y: 63, distance: 277.8
click at [566, 60] on h5 "During a project's scope definition stage, the project manager has noticed that…" at bounding box center [392, 65] width 378 height 57
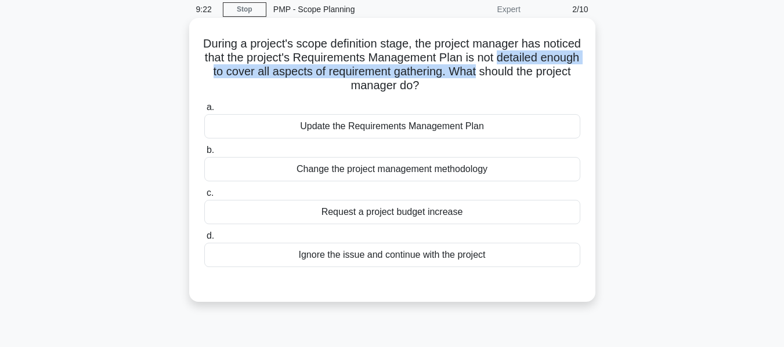
drag, startPoint x: 208, startPoint y: 74, endPoint x: 578, endPoint y: 78, distance: 370.6
click at [578, 78] on h5 "During a project's scope definition stage, the project manager has noticed that…" at bounding box center [392, 65] width 378 height 57
drag, startPoint x: 300, startPoint y: 88, endPoint x: 502, endPoint y: 93, distance: 201.3
click at [502, 93] on h5 "During a project's scope definition stage, the project manager has noticed that…" at bounding box center [392, 65] width 378 height 57
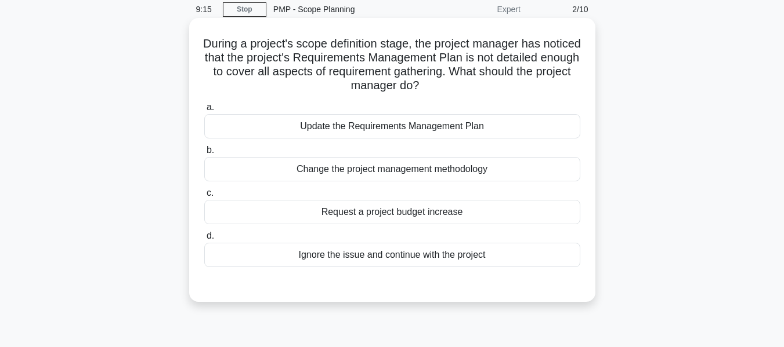
click at [441, 129] on div "Update the Requirements Management Plan" at bounding box center [392, 126] width 376 height 24
click at [204, 111] on input "a. Update the Requirements Management Plan" at bounding box center [204, 108] width 0 height 8
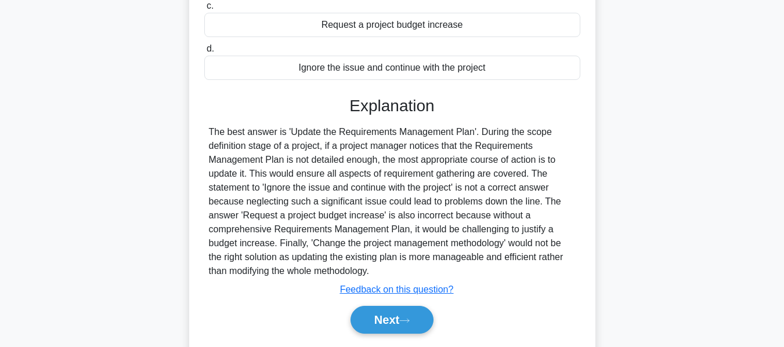
scroll to position [279, 0]
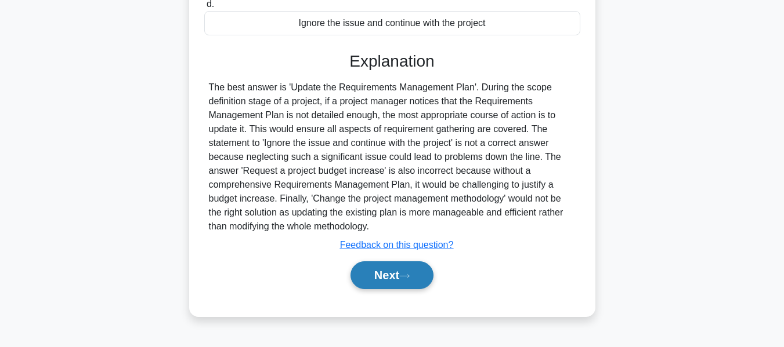
click at [376, 279] on button "Next" at bounding box center [391, 276] width 83 height 28
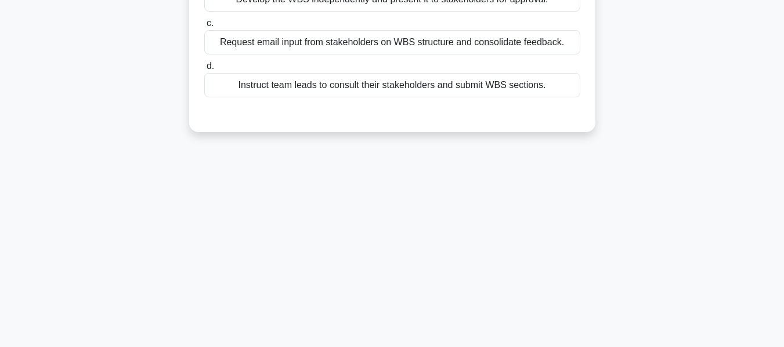
scroll to position [47, 0]
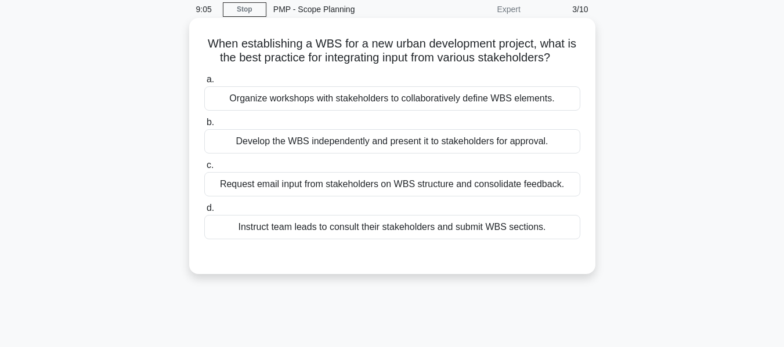
drag, startPoint x: 327, startPoint y: 66, endPoint x: 559, endPoint y: 55, distance: 232.2
click at [559, 55] on h5 "When establishing a WBS for a new urban development project, what is the best p…" at bounding box center [392, 51] width 378 height 29
click at [414, 103] on div "Organize workshops with stakeholders to collaboratively define WBS elements." at bounding box center [392, 98] width 376 height 24
click at [204, 84] on input "a. Organize workshops with stakeholders to collaboratively define WBS elements." at bounding box center [204, 80] width 0 height 8
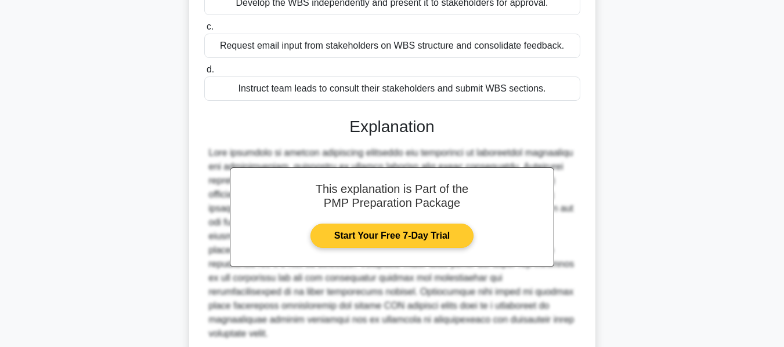
scroll to position [285, 0]
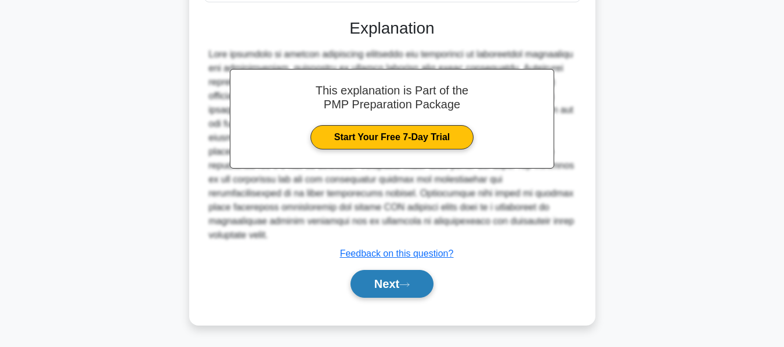
click at [367, 278] on button "Next" at bounding box center [391, 284] width 83 height 28
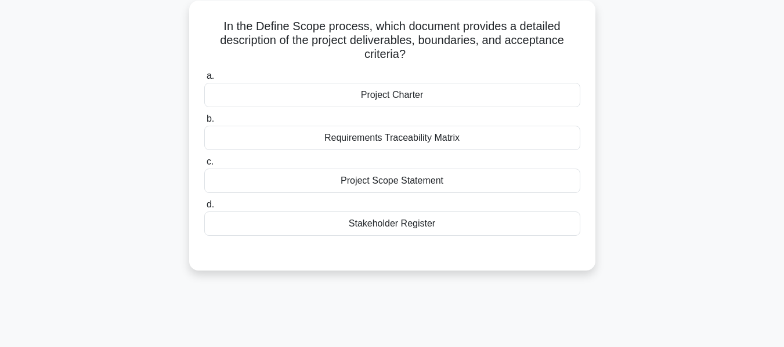
scroll to position [47, 0]
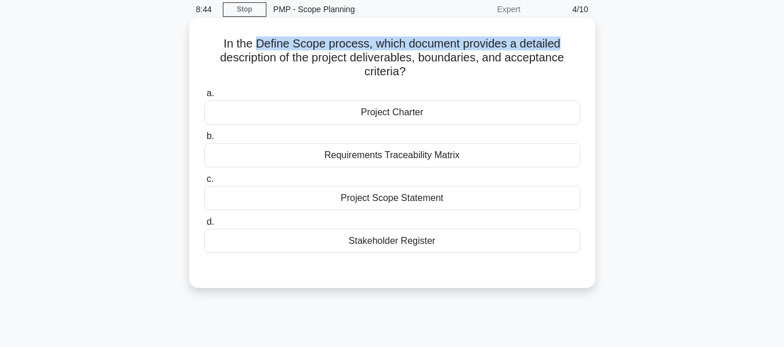
drag, startPoint x: 255, startPoint y: 43, endPoint x: 574, endPoint y: 34, distance: 318.6
click at [574, 34] on div "In the Define Scope process, which document provides a detailed description of …" at bounding box center [392, 153] width 397 height 261
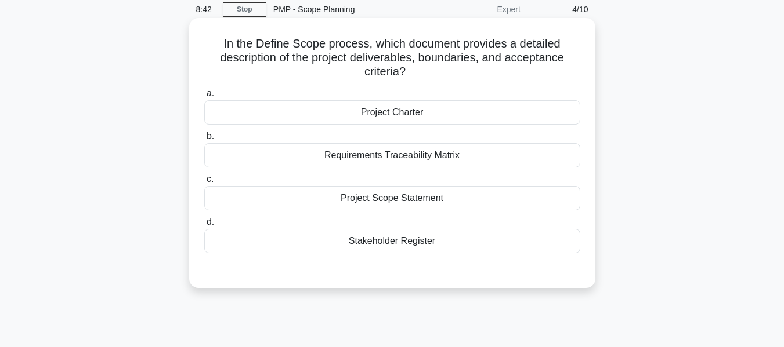
drag, startPoint x: 211, startPoint y: 60, endPoint x: 564, endPoint y: 45, distance: 353.0
click at [564, 45] on h5 "In the Define Scope process, which document provides a detailed description of …" at bounding box center [392, 58] width 378 height 43
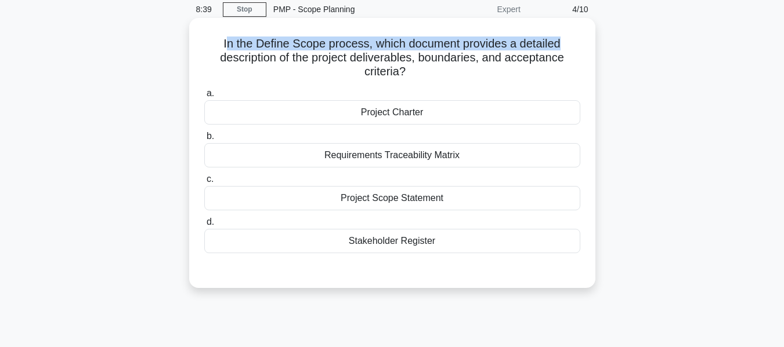
drag, startPoint x: 223, startPoint y: 42, endPoint x: 574, endPoint y: 39, distance: 350.9
click at [582, 29] on div "In the Define Scope process, which document provides a detailed description of …" at bounding box center [392, 153] width 397 height 261
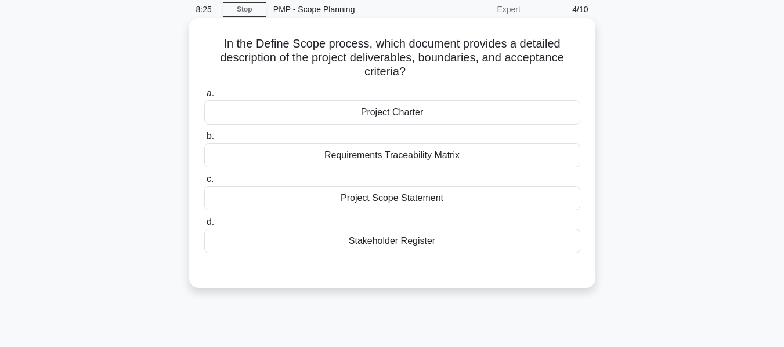
click at [407, 200] on div "Project Scope Statement" at bounding box center [392, 198] width 376 height 24
click at [204, 183] on input "c. Project Scope Statement" at bounding box center [204, 180] width 0 height 8
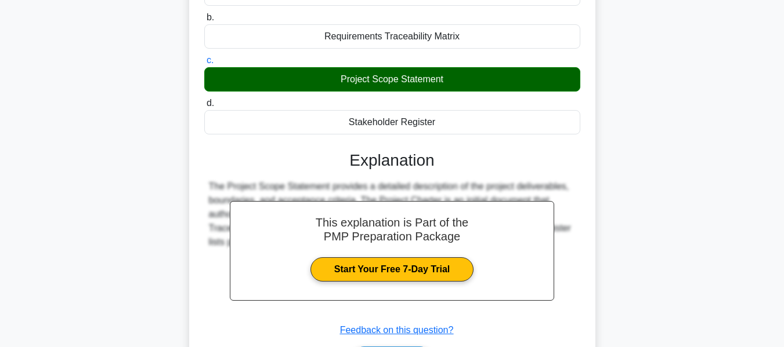
scroll to position [279, 0]
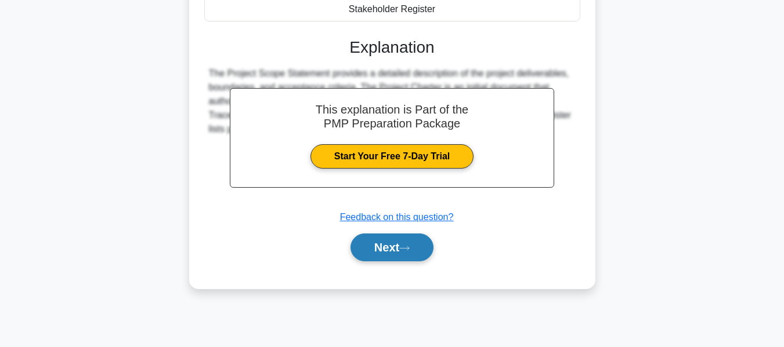
click at [387, 257] on button "Next" at bounding box center [391, 248] width 83 height 28
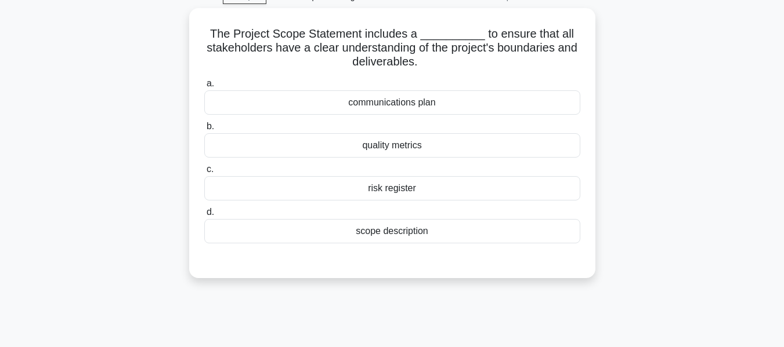
scroll to position [47, 0]
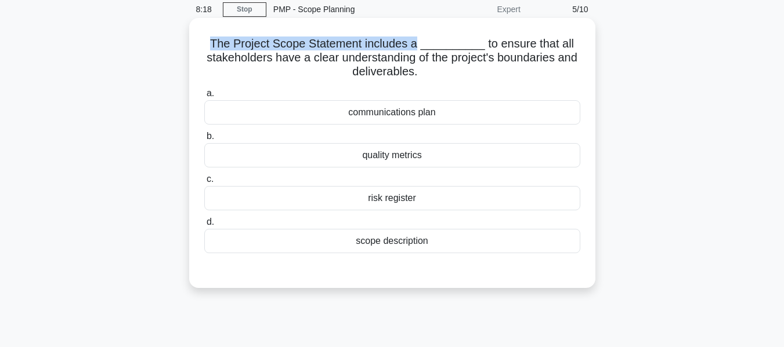
drag, startPoint x: 217, startPoint y: 45, endPoint x: 424, endPoint y: 42, distance: 207.1
click at [424, 42] on h5 "The Project Scope Statement includes a __________ to ensure that all stakeholde…" at bounding box center [392, 58] width 378 height 43
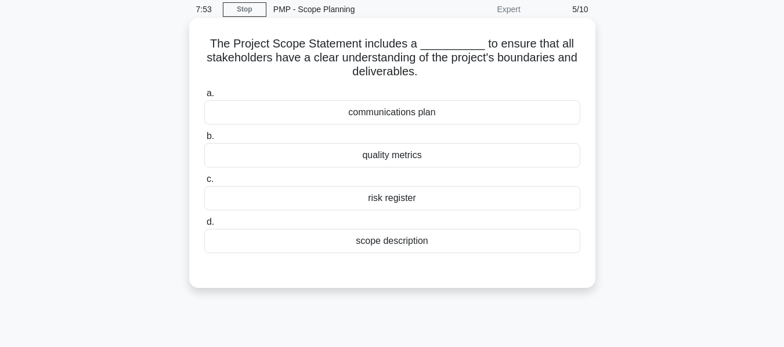
click at [404, 245] on div "scope description" at bounding box center [392, 241] width 376 height 24
click at [204, 226] on input "d. scope description" at bounding box center [204, 223] width 0 height 8
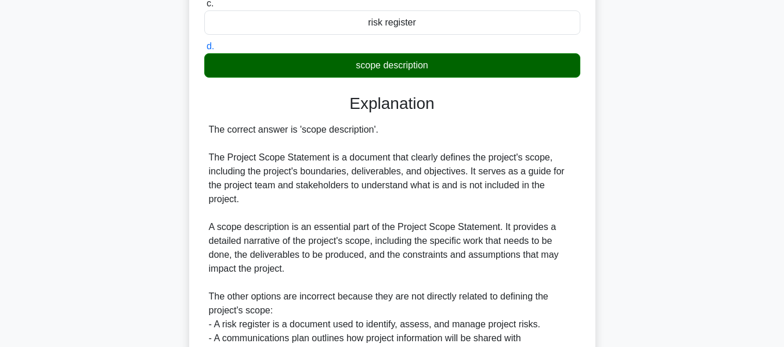
scroll to position [337, 0]
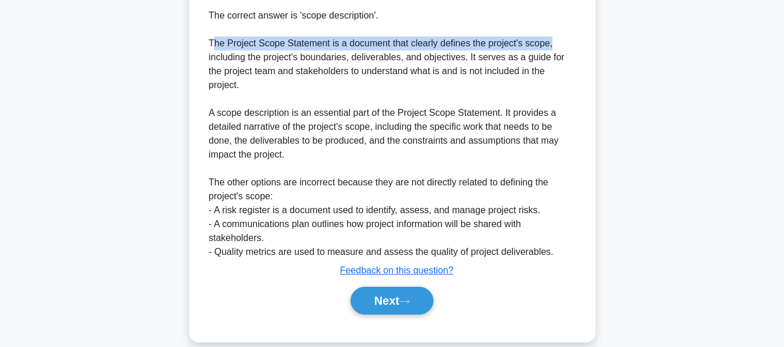
drag, startPoint x: 212, startPoint y: 44, endPoint x: 575, endPoint y: 43, distance: 363.1
click at [575, 43] on div "The correct answer is 'scope description'. The Project Scope Statement is a doc…" at bounding box center [392, 134] width 376 height 251
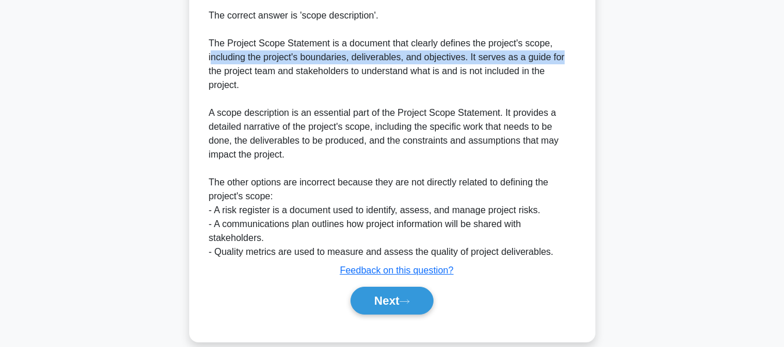
drag, startPoint x: 210, startPoint y: 59, endPoint x: 566, endPoint y: 61, distance: 355.6
click at [566, 61] on div "The correct answer is 'scope description'. The Project Scope Statement is a doc…" at bounding box center [392, 134] width 367 height 251
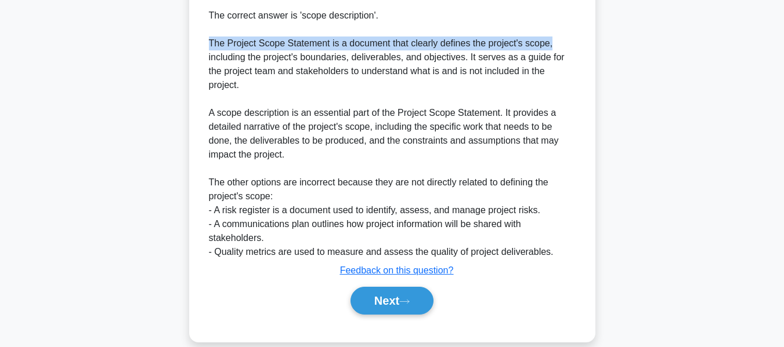
drag, startPoint x: 208, startPoint y: 43, endPoint x: 564, endPoint y: 46, distance: 356.1
click at [564, 46] on div "The correct answer is 'scope description'. The Project Scope Statement is a doc…" at bounding box center [392, 134] width 367 height 251
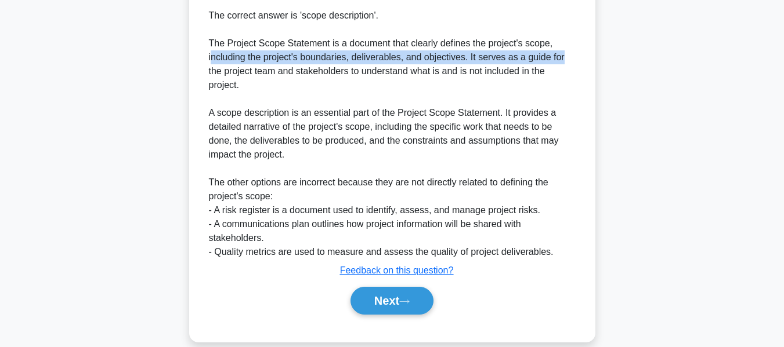
drag, startPoint x: 211, startPoint y: 56, endPoint x: 564, endPoint y: 60, distance: 353.8
click at [564, 60] on div "The correct answer is 'scope description'. The Project Scope Statement is a doc…" at bounding box center [392, 134] width 367 height 251
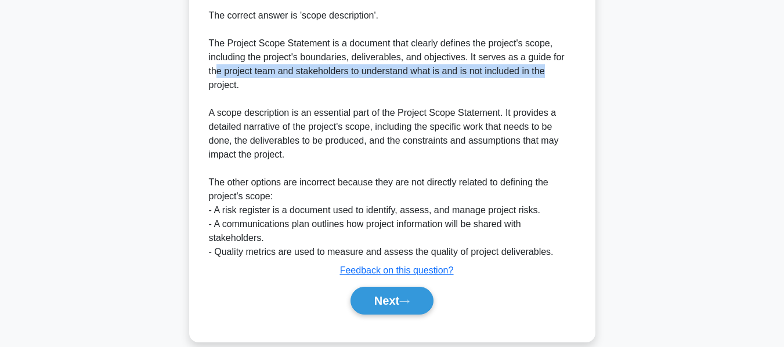
drag, startPoint x: 217, startPoint y: 73, endPoint x: 594, endPoint y: 70, distance: 377.0
click at [594, 70] on div "The Project Scope Statement includes a __________ to ensure that all stakeholde…" at bounding box center [392, 35] width 406 height 614
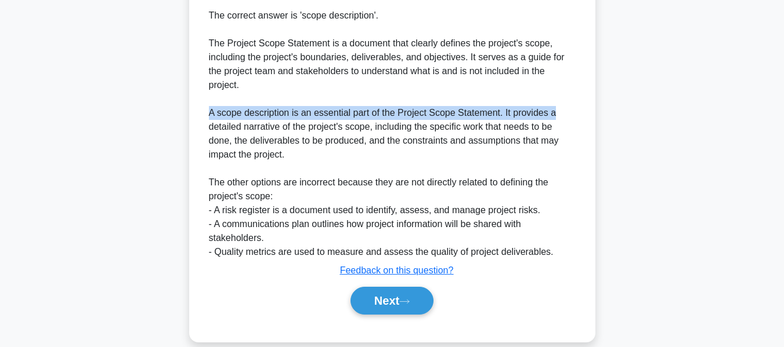
drag, startPoint x: 206, startPoint y: 115, endPoint x: 563, endPoint y: 116, distance: 356.7
click at [563, 116] on div "The correct answer is 'scope description'. The Project Scope Statement is a doc…" at bounding box center [392, 134] width 376 height 251
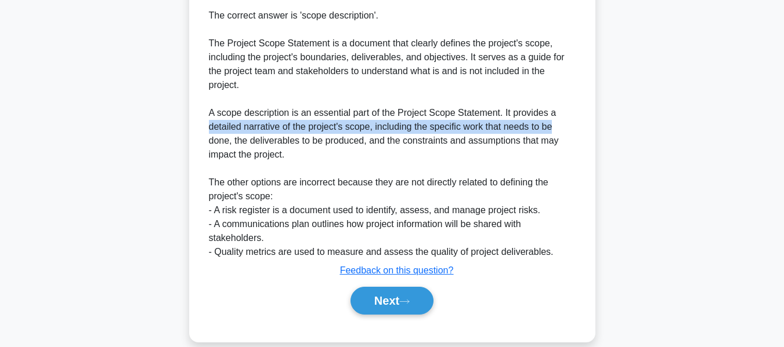
drag, startPoint x: 205, startPoint y: 131, endPoint x: 563, endPoint y: 127, distance: 357.9
click at [563, 127] on div "The correct answer is 'scope description'. The Project Scope Statement is a doc…" at bounding box center [392, 134] width 376 height 251
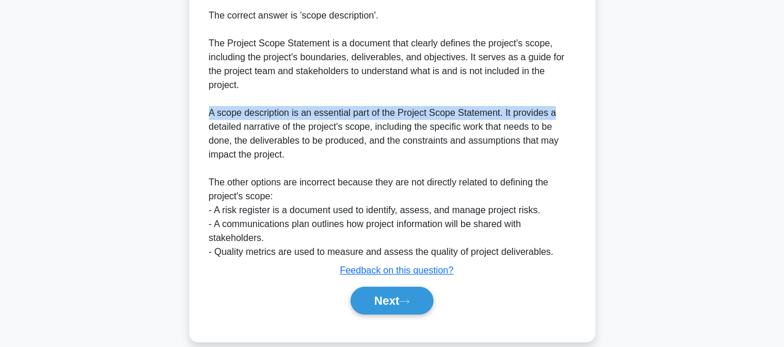
drag, startPoint x: 209, startPoint y: 111, endPoint x: 562, endPoint y: 113, distance: 353.2
click at [562, 113] on div "The correct answer is 'scope description'. The Project Scope Statement is a doc…" at bounding box center [392, 134] width 367 height 251
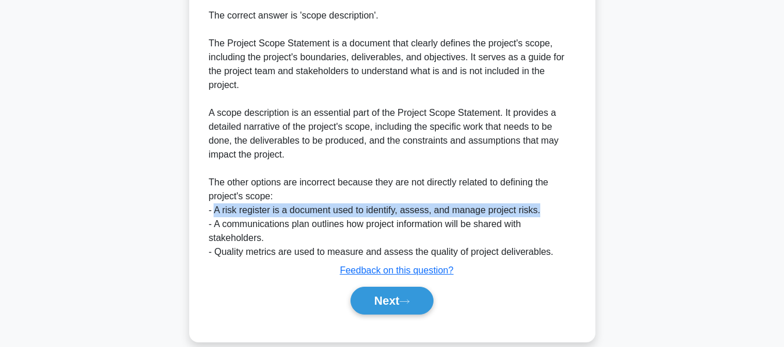
drag, startPoint x: 215, startPoint y: 212, endPoint x: 552, endPoint y: 206, distance: 337.6
click at [552, 206] on div "The correct answer is 'scope description'. The Project Scope Statement is a doc…" at bounding box center [392, 134] width 367 height 251
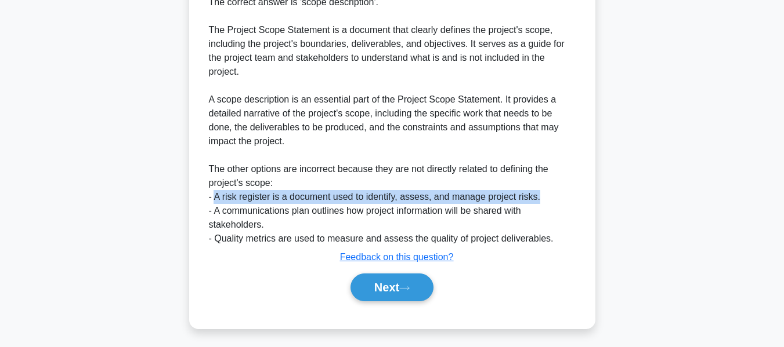
scroll to position [354, 0]
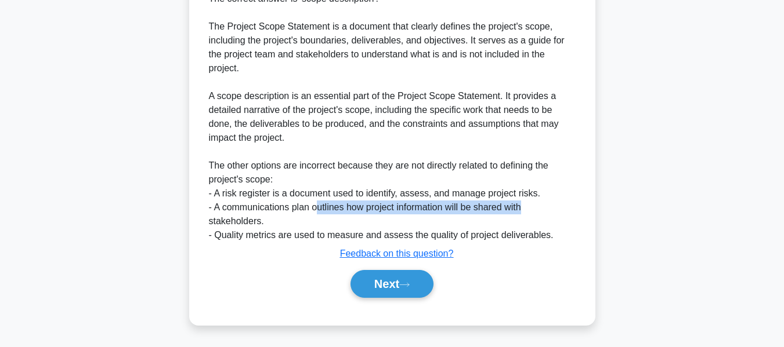
drag, startPoint x: 321, startPoint y: 209, endPoint x: 531, endPoint y: 210, distance: 210.5
click at [531, 210] on div "The correct answer is 'scope description'. The Project Scope Statement is a doc…" at bounding box center [392, 117] width 367 height 251
click at [404, 288] on icon at bounding box center [404, 285] width 10 height 6
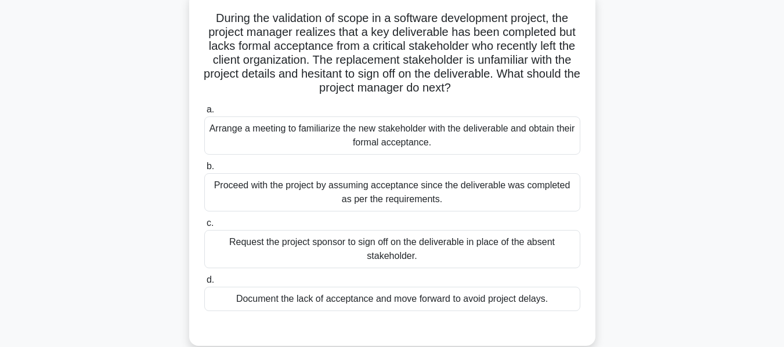
scroll to position [47, 0]
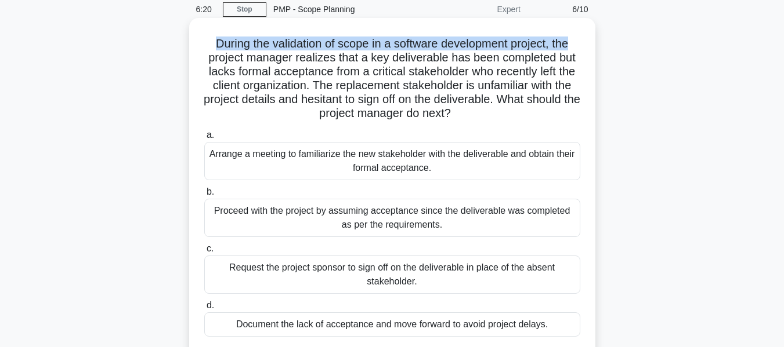
drag, startPoint x: 212, startPoint y: 41, endPoint x: 585, endPoint y: 19, distance: 373.6
click at [585, 19] on div "During the validation of scope in a software development project, the project m…" at bounding box center [392, 195] width 406 height 354
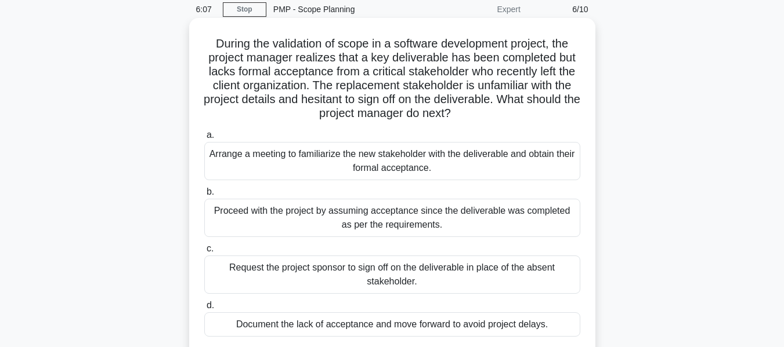
click at [243, 62] on h5 "During the validation of scope in a software development project, the project m…" at bounding box center [392, 79] width 378 height 85
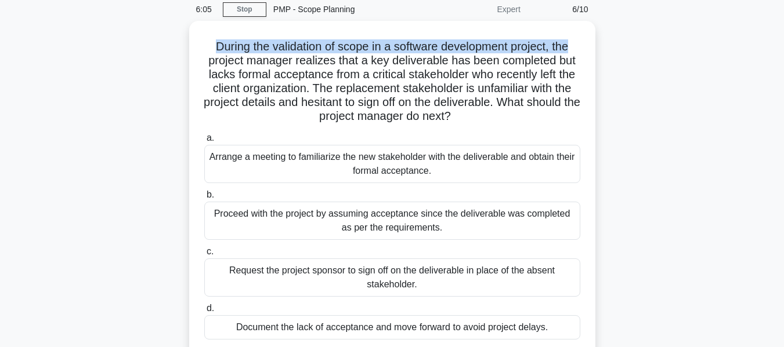
drag, startPoint x: 208, startPoint y: 47, endPoint x: 595, endPoint y: 33, distance: 387.7
click at [595, 33] on div "During the validation of scope in a software development project, the project m…" at bounding box center [391, 205] width 661 height 368
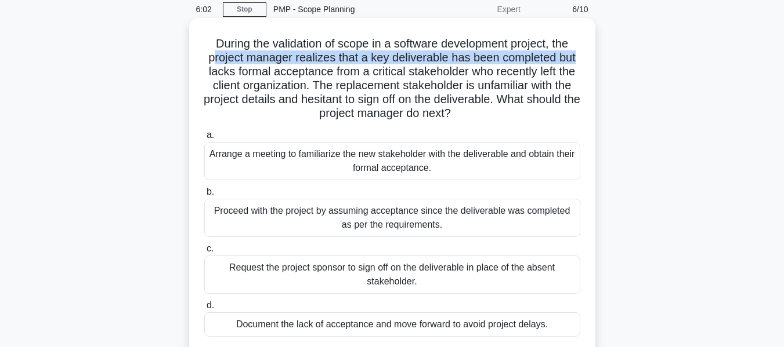
drag, startPoint x: 211, startPoint y: 58, endPoint x: 586, endPoint y: 59, distance: 375.3
click at [586, 59] on div "During the validation of scope in a software development project, the project m…" at bounding box center [392, 195] width 397 height 345
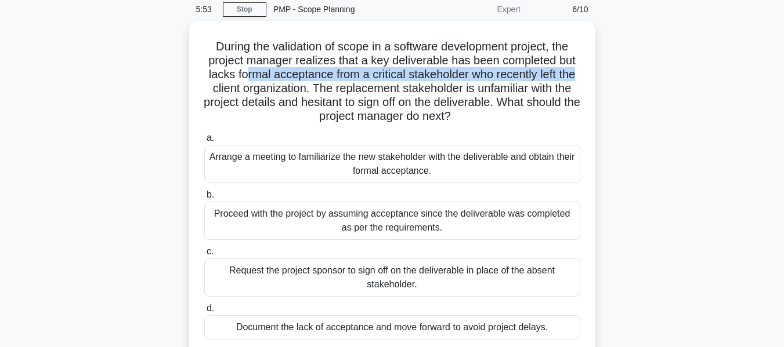
drag, startPoint x: 241, startPoint y: 74, endPoint x: 609, endPoint y: 68, distance: 368.3
click at [609, 68] on div "During the validation of scope in a software development project, the project m…" at bounding box center [391, 205] width 661 height 368
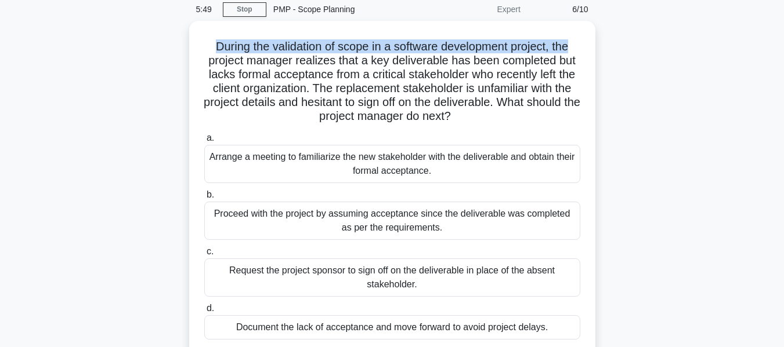
drag, startPoint x: 209, startPoint y: 42, endPoint x: 619, endPoint y: 40, distance: 409.5
click at [619, 40] on div "During the validation of scope in a software development project, the project m…" at bounding box center [391, 205] width 661 height 368
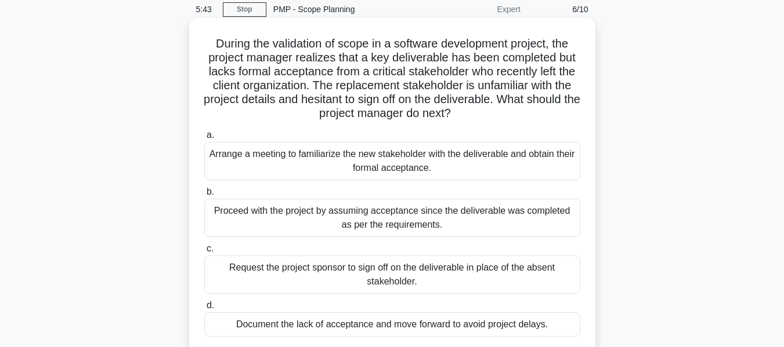
click at [261, 63] on h5 "During the validation of scope in a software development project, the project m…" at bounding box center [392, 79] width 378 height 85
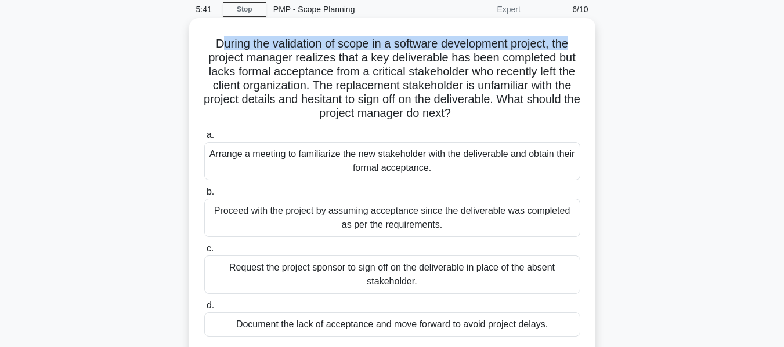
drag, startPoint x: 214, startPoint y: 45, endPoint x: 581, endPoint y: 31, distance: 367.4
click at [581, 31] on div "During the validation of scope in a software development project, the project m…" at bounding box center [392, 195] width 397 height 345
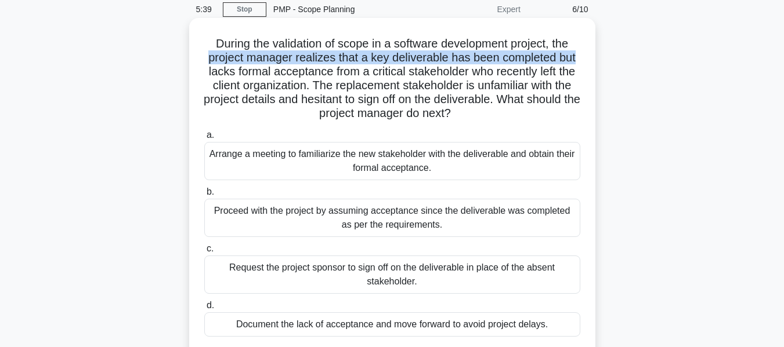
drag, startPoint x: 206, startPoint y: 61, endPoint x: 586, endPoint y: 56, distance: 379.9
click at [586, 56] on div "During the validation of scope in a software development project, the project m…" at bounding box center [392, 195] width 397 height 345
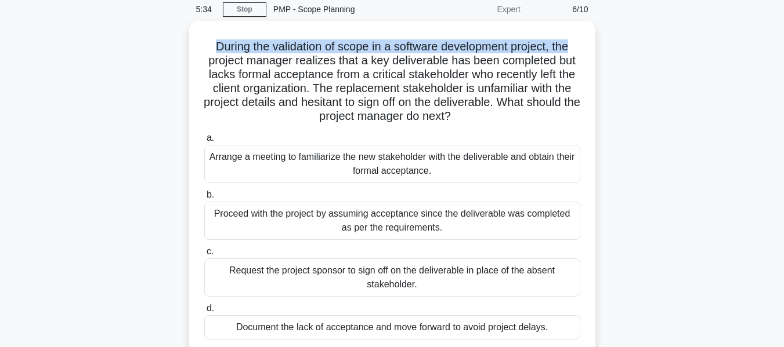
drag, startPoint x: 209, startPoint y: 46, endPoint x: 597, endPoint y: 44, distance: 388.6
click at [597, 44] on div "During the validation of scope in a software development project, the project m…" at bounding box center [391, 205] width 661 height 368
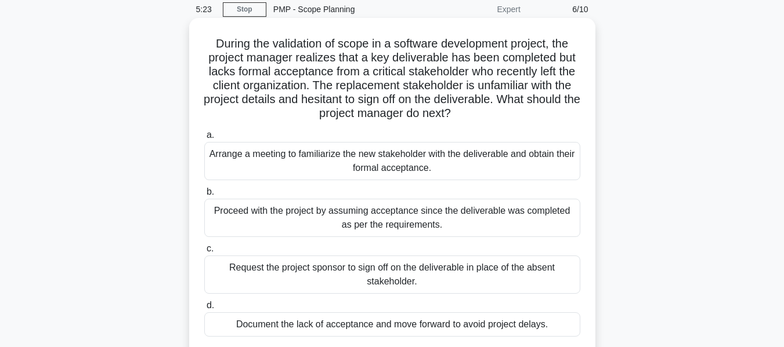
click at [255, 63] on h5 "During the validation of scope in a software development project, the project m…" at bounding box center [392, 79] width 378 height 85
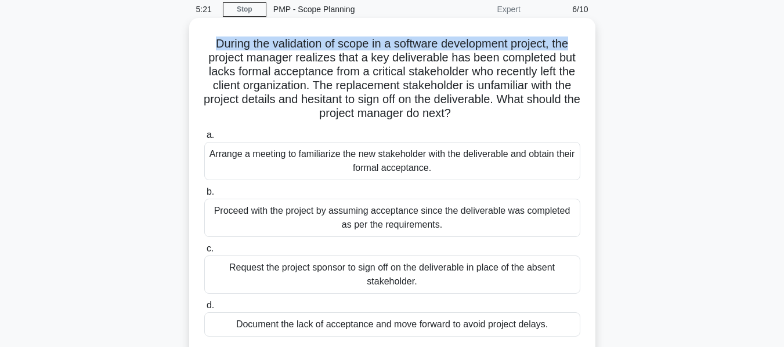
drag, startPoint x: 213, startPoint y: 45, endPoint x: 586, endPoint y: 37, distance: 373.6
click at [586, 37] on div "During the validation of scope in a software development project, the project m…" at bounding box center [392, 195] width 397 height 345
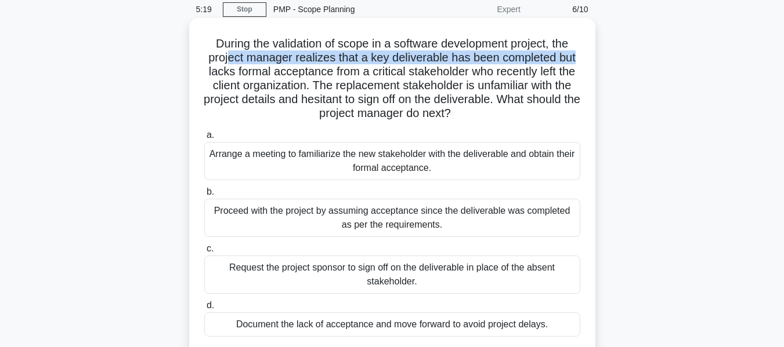
drag, startPoint x: 224, startPoint y: 64, endPoint x: 592, endPoint y: 56, distance: 367.8
click at [592, 56] on div "During the validation of scope in a software development project, the project m…" at bounding box center [392, 195] width 406 height 354
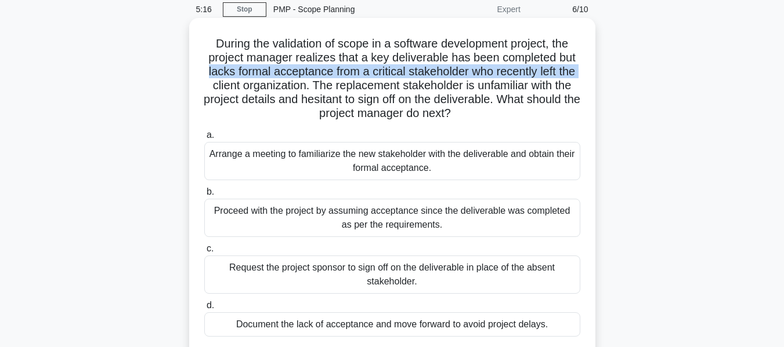
drag, startPoint x: 197, startPoint y: 80, endPoint x: 590, endPoint y: 64, distance: 393.6
click at [590, 64] on div "During the validation of scope in a software development project, the project m…" at bounding box center [392, 195] width 397 height 345
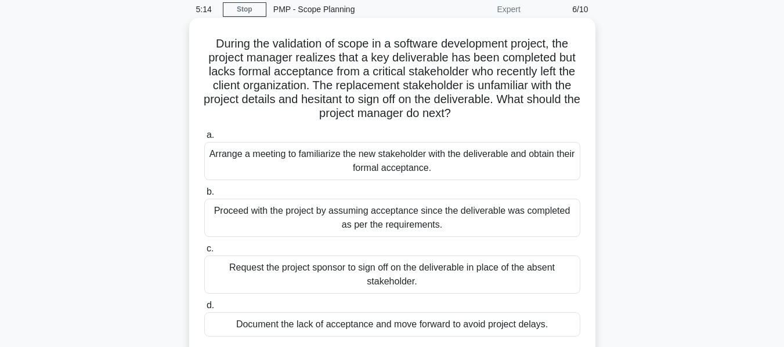
click at [513, 83] on h5 "During the validation of scope in a software development project, the project m…" at bounding box center [392, 79] width 378 height 85
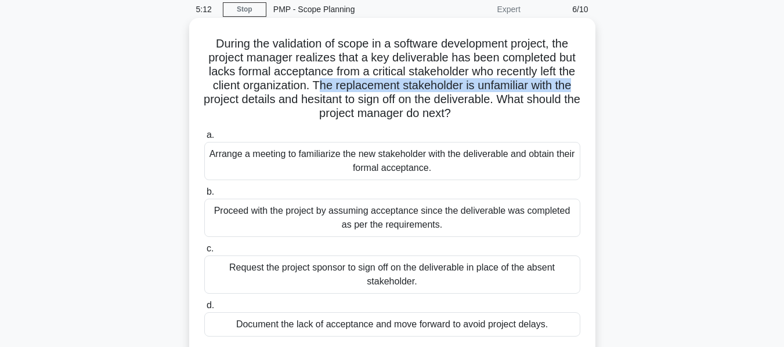
drag, startPoint x: 318, startPoint y: 88, endPoint x: 583, endPoint y: 84, distance: 264.5
click at [583, 84] on div "During the validation of scope in a software development project, the project m…" at bounding box center [392, 195] width 397 height 345
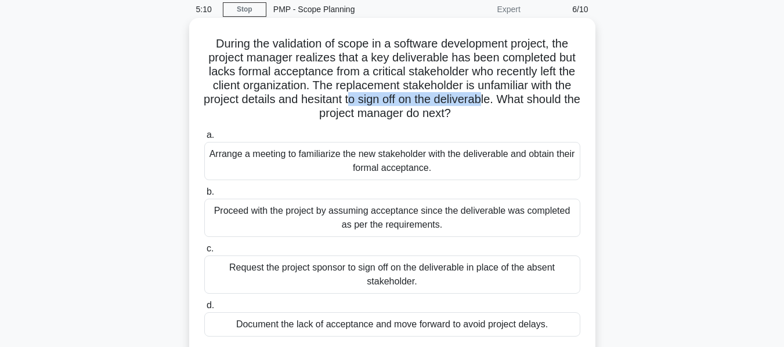
drag, startPoint x: 357, startPoint y: 104, endPoint x: 493, endPoint y: 106, distance: 135.7
click at [493, 106] on h5 "During the validation of scope in a software development project, the project m…" at bounding box center [392, 79] width 378 height 85
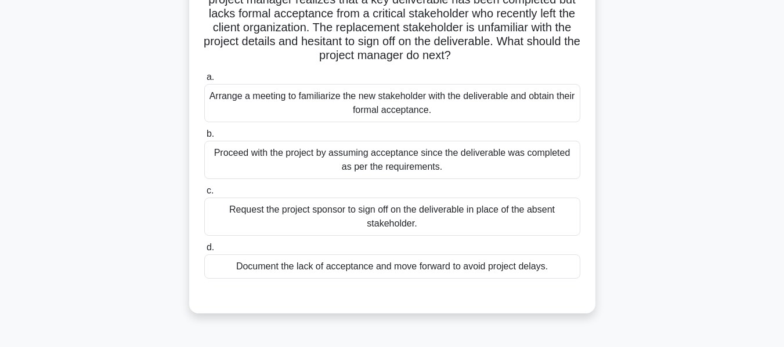
click at [492, 107] on div "Arrange a meeting to familiarize the new stakeholder with the deliverable and o…" at bounding box center [392, 103] width 376 height 38
click at [204, 81] on input "a. Arrange a meeting to familiarize the new stakeholder with the deliverable an…" at bounding box center [204, 78] width 0 height 8
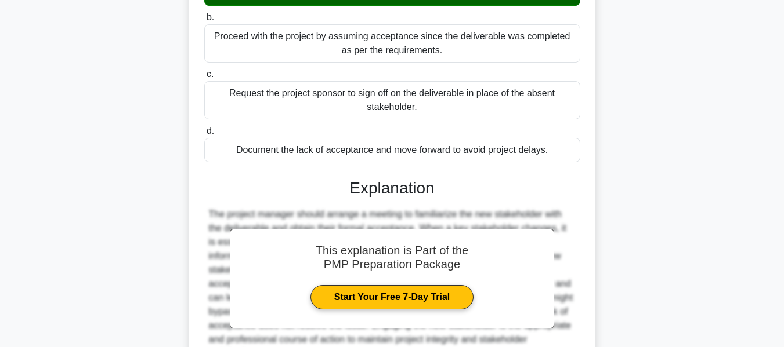
scroll to position [337, 0]
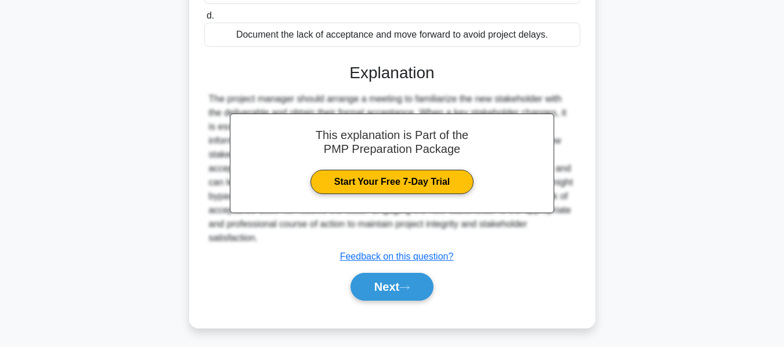
drag, startPoint x: 361, startPoint y: 281, endPoint x: 367, endPoint y: 212, distance: 69.3
click at [361, 281] on button "Next" at bounding box center [391, 287] width 83 height 28
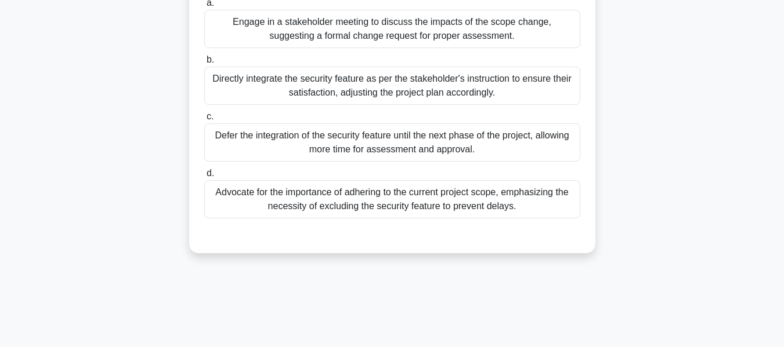
scroll to position [47, 0]
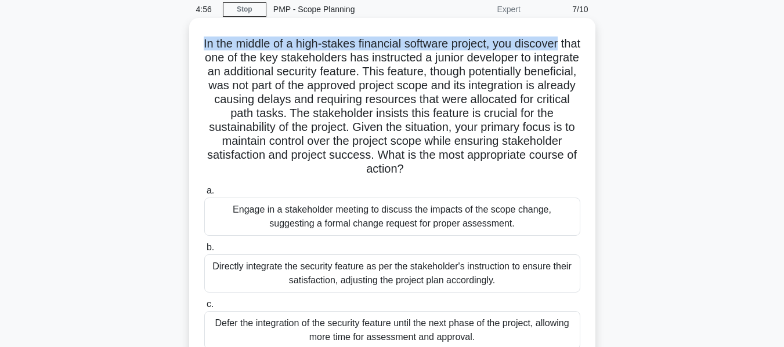
drag, startPoint x: 206, startPoint y: 38, endPoint x: 591, endPoint y: 45, distance: 385.2
click at [591, 45] on div "In the middle of a high-stakes financial software project, you discover that on…" at bounding box center [392, 229] width 406 height 423
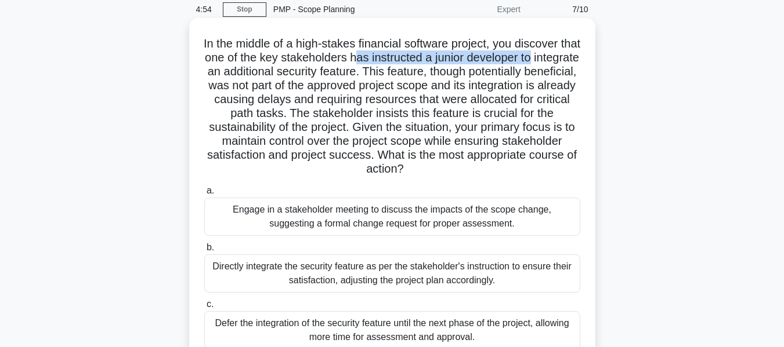
drag, startPoint x: 393, startPoint y: 63, endPoint x: 572, endPoint y: 58, distance: 179.3
click at [572, 58] on h5 "In the middle of a high-stakes financial software project, you discover that on…" at bounding box center [392, 107] width 378 height 140
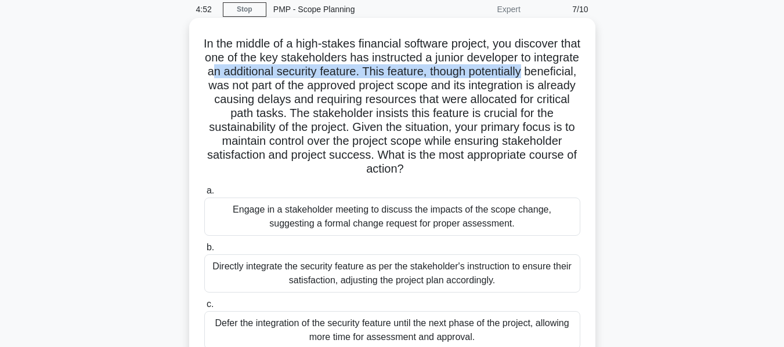
drag, startPoint x: 259, startPoint y: 77, endPoint x: 570, endPoint y: 79, distance: 310.9
click at [586, 77] on div "In the middle of a high-stakes financial software project, you discover that on…" at bounding box center [392, 230] width 397 height 414
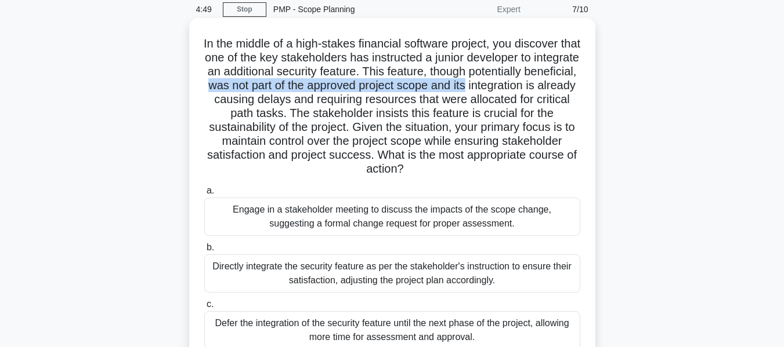
drag, startPoint x: 285, startPoint y: 85, endPoint x: 423, endPoint y: 92, distance: 138.2
click at [551, 84] on h5 "In the middle of a high-stakes financial software project, you discover that on…" at bounding box center [392, 107] width 378 height 140
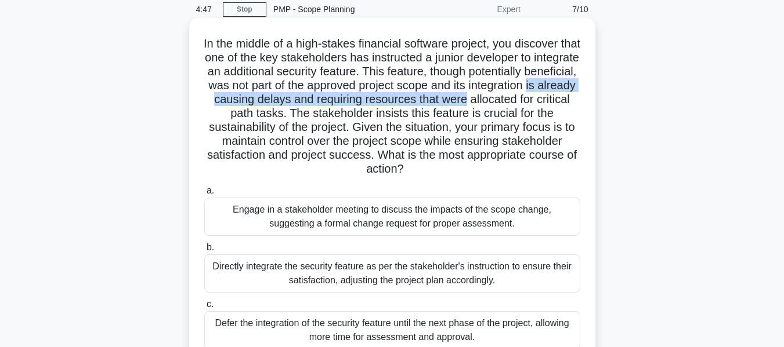
drag, startPoint x: 269, startPoint y: 100, endPoint x: 582, endPoint y: 97, distance: 313.2
click at [582, 97] on div "In the middle of a high-stakes financial software project, you discover that on…" at bounding box center [392, 230] width 397 height 414
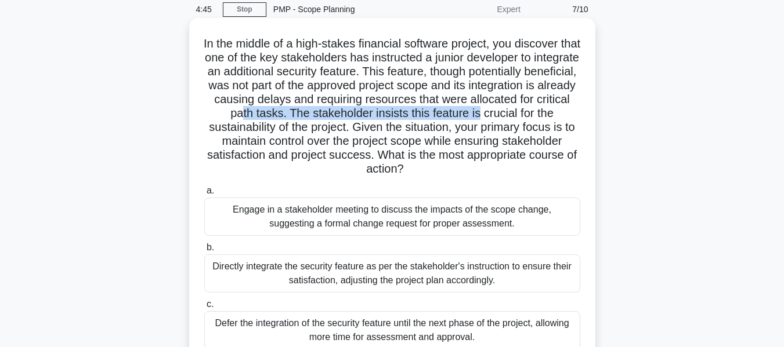
drag, startPoint x: 329, startPoint y: 116, endPoint x: 585, endPoint y: 119, distance: 255.2
click at [585, 119] on div "In the middle of a high-stakes financial software project, you discover that on…" at bounding box center [392, 230] width 397 height 414
click at [393, 124] on h5 "In the middle of a high-stakes financial software project, you discover that on…" at bounding box center [392, 107] width 378 height 140
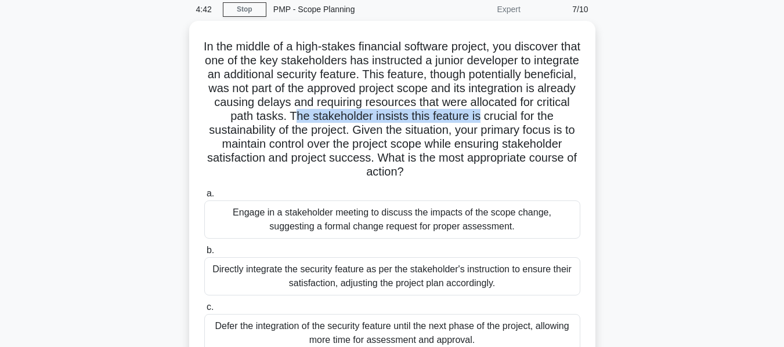
drag, startPoint x: 383, startPoint y: 113, endPoint x: 475, endPoint y: 127, distance: 93.4
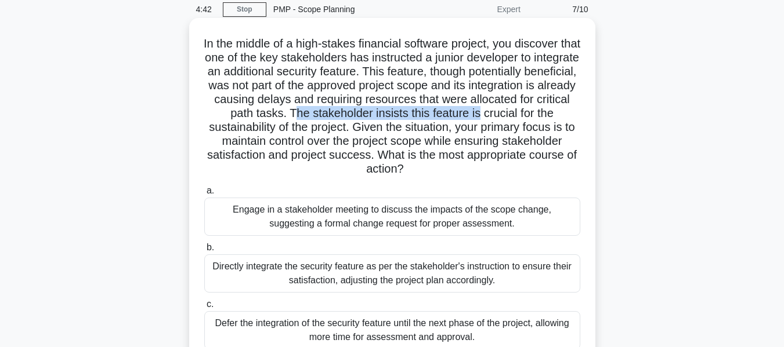
click at [597, 114] on div "In the middle of a high-stakes financial software project, you discover that on…" at bounding box center [391, 239] width 661 height 437
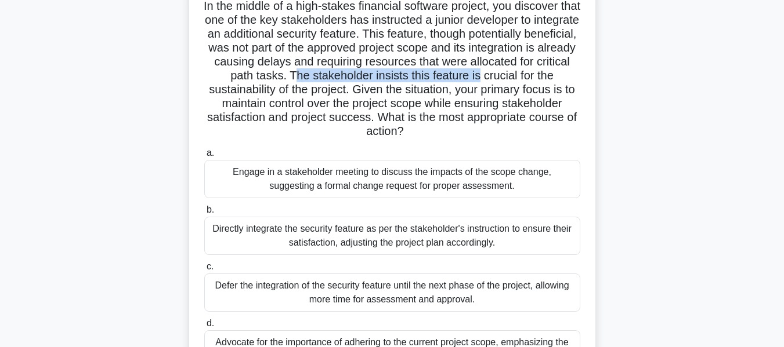
scroll to position [105, 0]
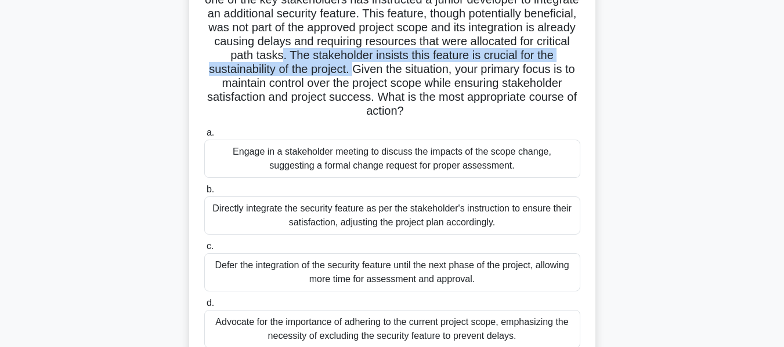
drag, startPoint x: 372, startPoint y: 57, endPoint x: 438, endPoint y: 75, distance: 68.5
click at [438, 75] on h5 "In the middle of a high-stakes financial software project, you discover that on…" at bounding box center [392, 49] width 378 height 140
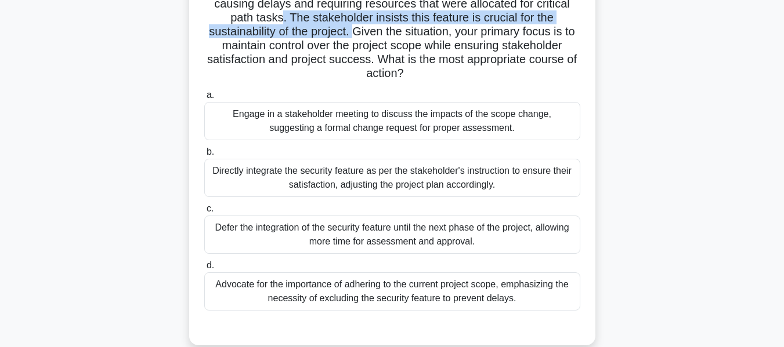
scroll to position [163, 0]
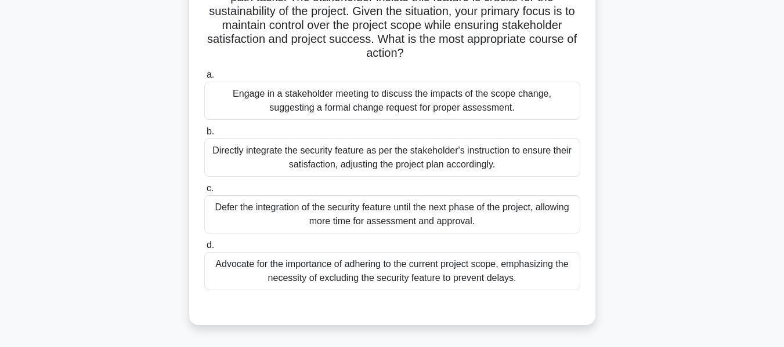
click at [405, 99] on div "Engage in a stakeholder meeting to discuss the impacts of the scope change, sug…" at bounding box center [392, 101] width 376 height 38
click at [204, 79] on input "a. Engage in a stakeholder meeting to discuss the impacts of the scope change, …" at bounding box center [204, 75] width 0 height 8
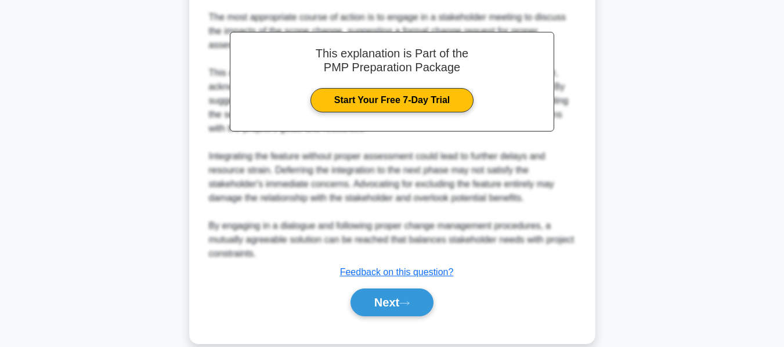
scroll to position [508, 0]
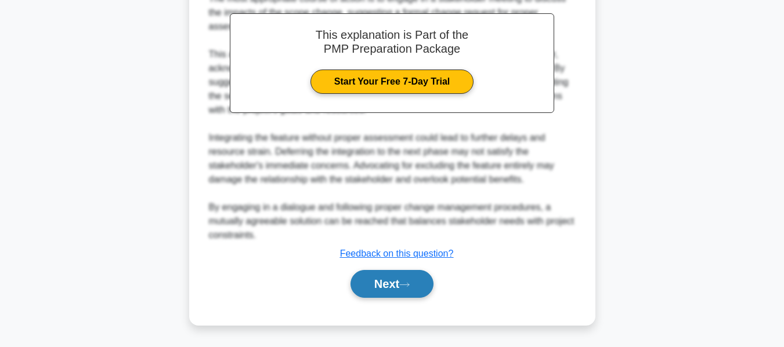
click at [379, 281] on button "Next" at bounding box center [391, 284] width 83 height 28
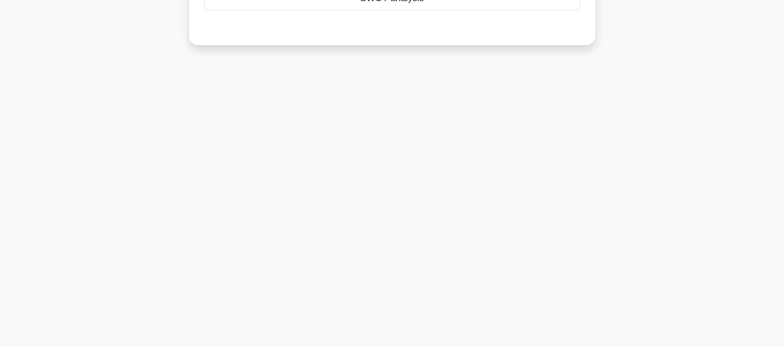
scroll to position [47, 0]
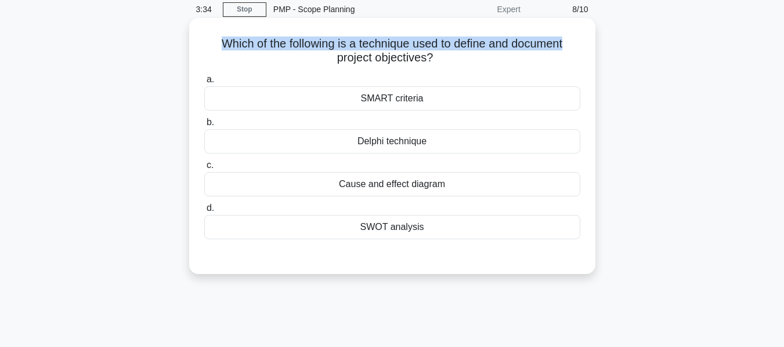
drag, startPoint x: 207, startPoint y: 41, endPoint x: 592, endPoint y: 25, distance: 384.9
click at [592, 25] on div "Which of the following is a technique used to define and document project objec…" at bounding box center [392, 146] width 406 height 256
drag, startPoint x: 338, startPoint y: 60, endPoint x: 477, endPoint y: 61, distance: 138.6
click at [477, 61] on h5 "Which of the following is a technique used to define and document project objec…" at bounding box center [392, 51] width 378 height 29
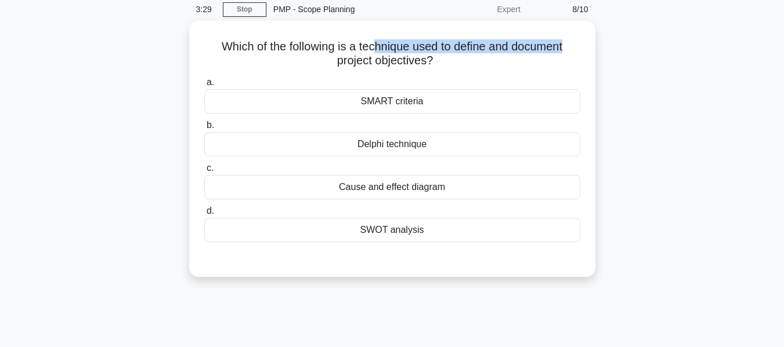
drag, startPoint x: 377, startPoint y: 45, endPoint x: 602, endPoint y: 35, distance: 225.3
click at [602, 35] on div "Which of the following is a technique used to define and document project objec…" at bounding box center [391, 156] width 661 height 270
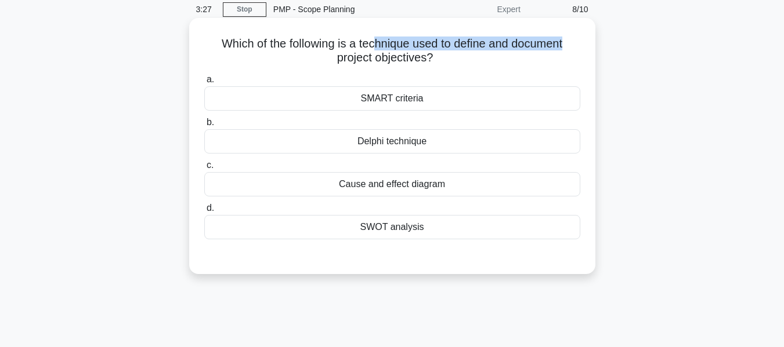
drag, startPoint x: 339, startPoint y: 59, endPoint x: 437, endPoint y: 57, distance: 98.0
click at [437, 57] on h5 "Which of the following is a technique used to define and document project objec…" at bounding box center [392, 51] width 378 height 29
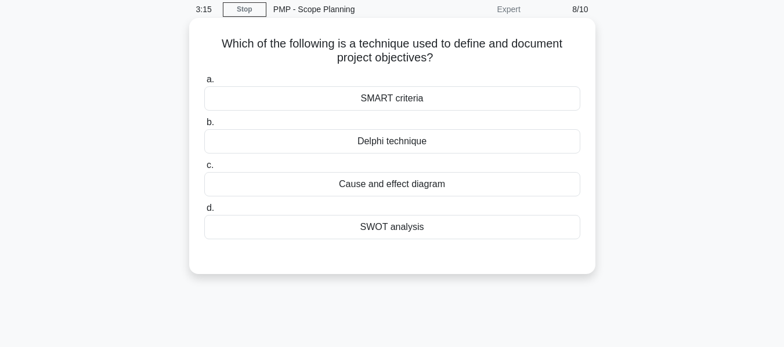
click at [412, 93] on div "SMART criteria" at bounding box center [392, 98] width 376 height 24
click at [204, 84] on input "a. SMART criteria" at bounding box center [204, 80] width 0 height 8
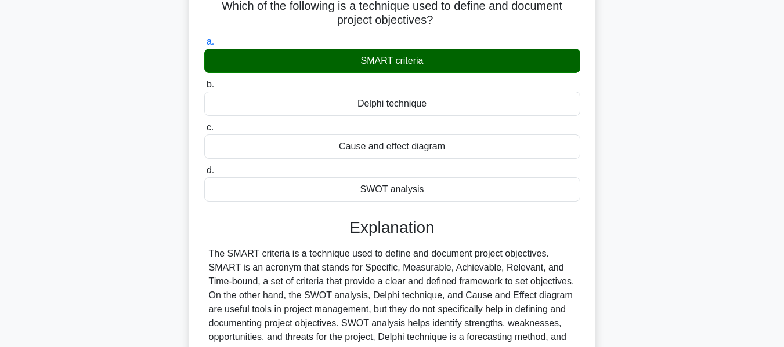
scroll to position [105, 0]
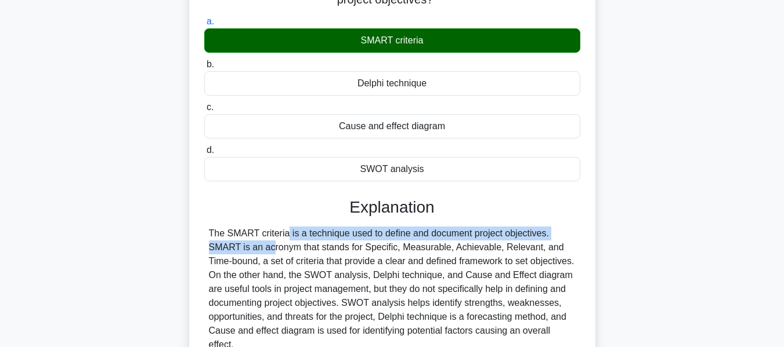
drag, startPoint x: 213, startPoint y: 237, endPoint x: 537, endPoint y: 224, distance: 324.5
click at [537, 224] on div "Explanation The SMART criteria is a technique used to define and document proje…" at bounding box center [392, 305] width 376 height 215
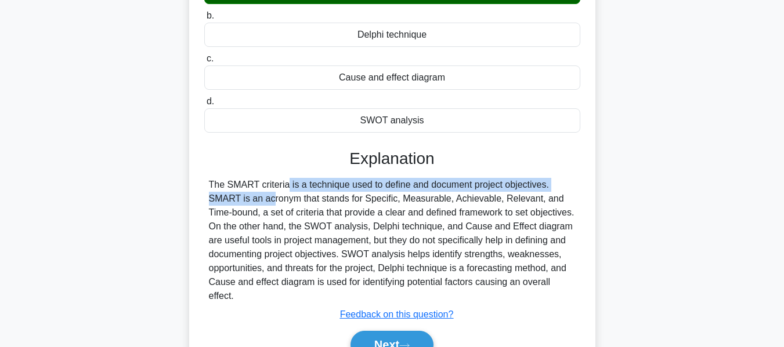
scroll to position [221, 0]
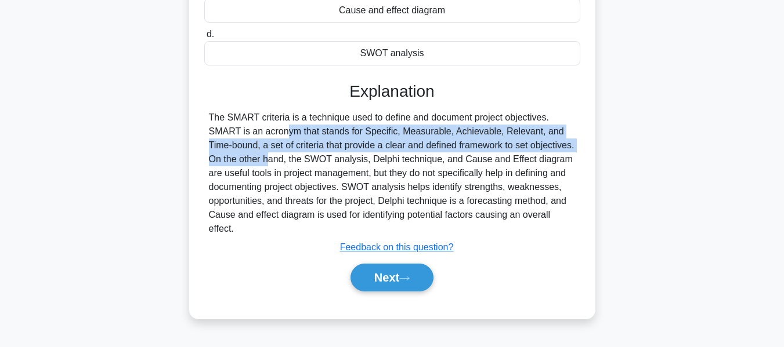
drag, startPoint x: 210, startPoint y: 133, endPoint x: 568, endPoint y: 140, distance: 357.9
click at [568, 140] on div "The SMART criteria is a technique used to define and document project objective…" at bounding box center [392, 173] width 367 height 125
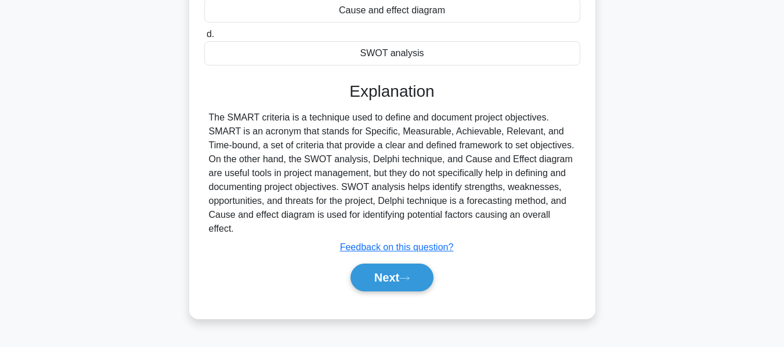
click at [325, 157] on div "The SMART criteria is a technique used to define and document project objective…" at bounding box center [392, 173] width 367 height 125
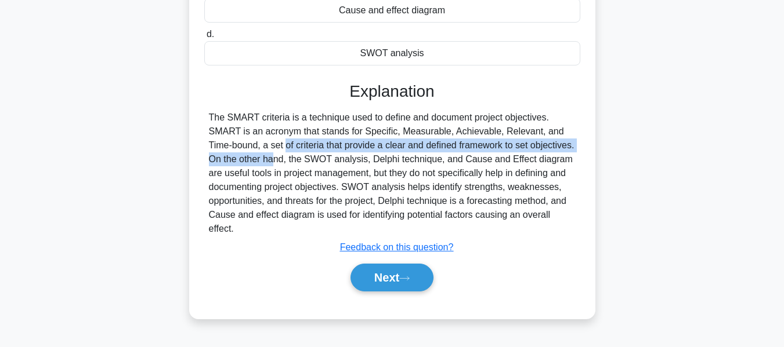
drag, startPoint x: 212, startPoint y: 143, endPoint x: 571, endPoint y: 146, distance: 359.0
click at [571, 146] on div "The SMART criteria is a technique used to define and document project objective…" at bounding box center [392, 173] width 367 height 125
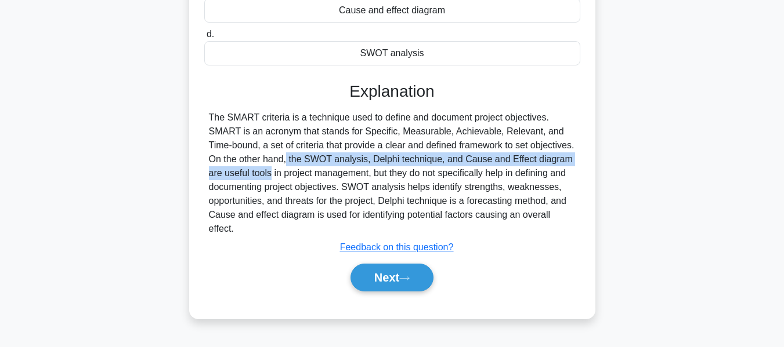
drag, startPoint x: 213, startPoint y: 164, endPoint x: 575, endPoint y: 159, distance: 362.5
click at [575, 159] on div "The SMART criteria is a technique used to define and document project objective…" at bounding box center [392, 173] width 376 height 125
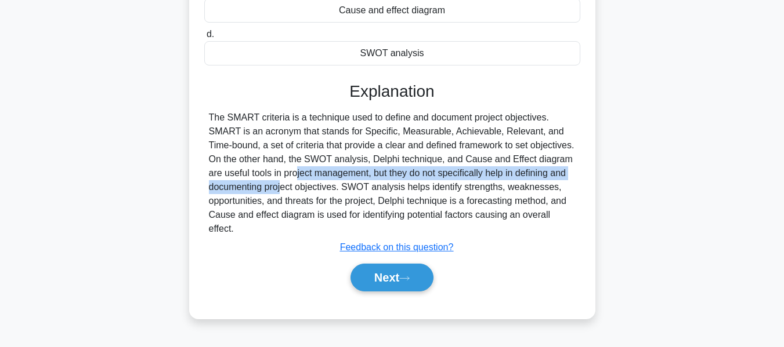
drag, startPoint x: 231, startPoint y: 172, endPoint x: 574, endPoint y: 172, distance: 342.8
click at [574, 172] on div "The SMART criteria is a technique used to define and document project objective…" at bounding box center [392, 173] width 367 height 125
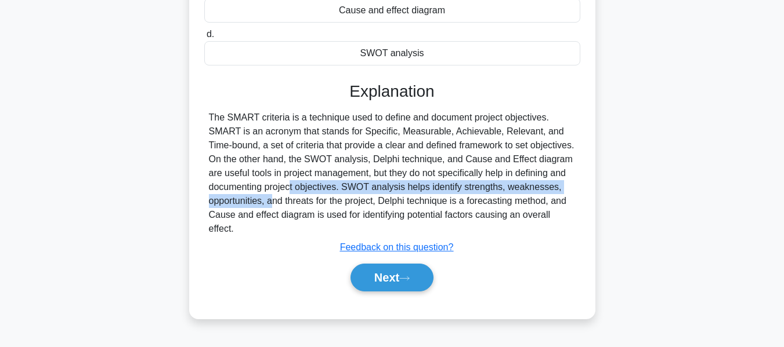
drag, startPoint x: 212, startPoint y: 189, endPoint x: 563, endPoint y: 184, distance: 350.9
click at [563, 184] on div "The SMART criteria is a technique used to define and document project objective…" at bounding box center [392, 173] width 367 height 125
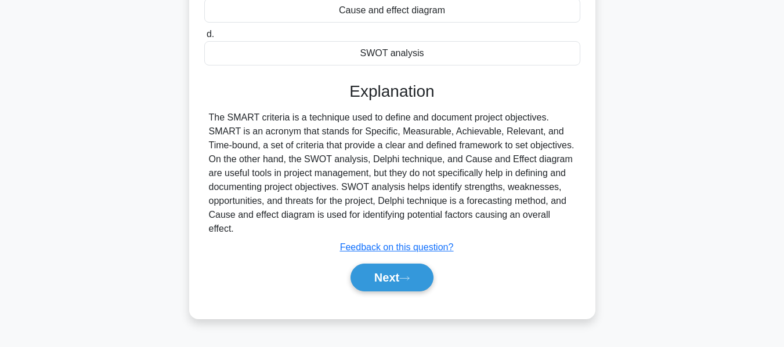
click at [346, 198] on div "The SMART criteria is a technique used to define and document project objective…" at bounding box center [392, 173] width 367 height 125
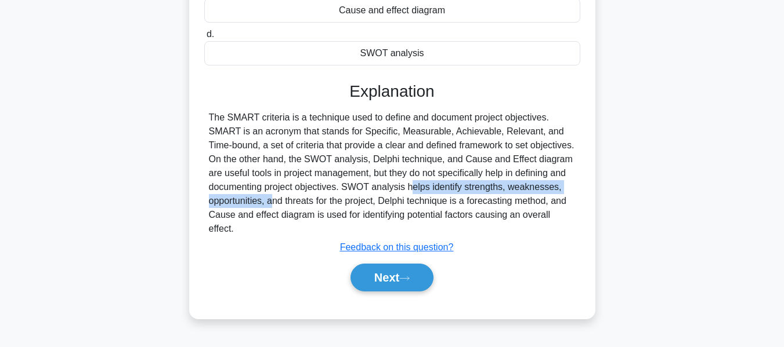
drag, startPoint x: 337, startPoint y: 188, endPoint x: 573, endPoint y: 183, distance: 236.1
click at [573, 183] on div "The SMART criteria is a technique used to define and document project objective…" at bounding box center [392, 173] width 367 height 125
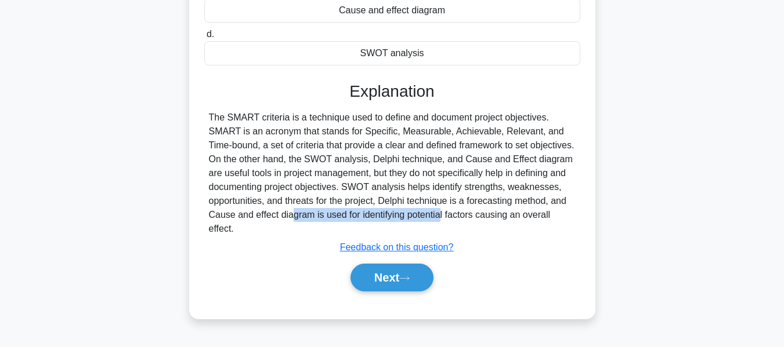
drag, startPoint x: 226, startPoint y: 209, endPoint x: 400, endPoint y: 207, distance: 174.6
click at [374, 211] on div "The SMART criteria is a technique used to define and document project objective…" at bounding box center [392, 173] width 367 height 125
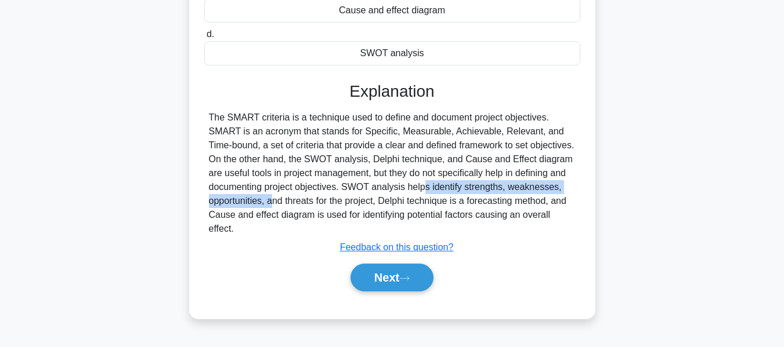
drag, startPoint x: 347, startPoint y: 191, endPoint x: 560, endPoint y: 183, distance: 213.0
click at [560, 183] on div "The SMART criteria is a technique used to define and document project objective…" at bounding box center [392, 173] width 367 height 125
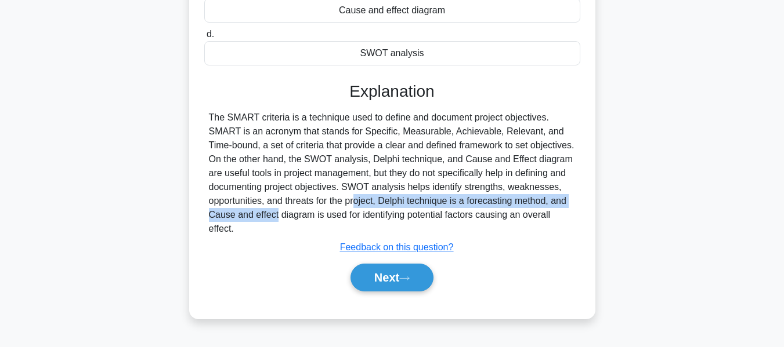
drag, startPoint x: 288, startPoint y: 206, endPoint x: 569, endPoint y: 203, distance: 280.7
click at [569, 203] on div "The SMART criteria is a technique used to define and document project objective…" at bounding box center [392, 173] width 367 height 125
drag, startPoint x: 211, startPoint y: 219, endPoint x: 557, endPoint y: 212, distance: 345.7
click at [556, 212] on div "The SMART criteria is a technique used to define and document project objective…" at bounding box center [392, 173] width 367 height 125
drag, startPoint x: 381, startPoint y: 201, endPoint x: 572, endPoint y: 198, distance: 191.4
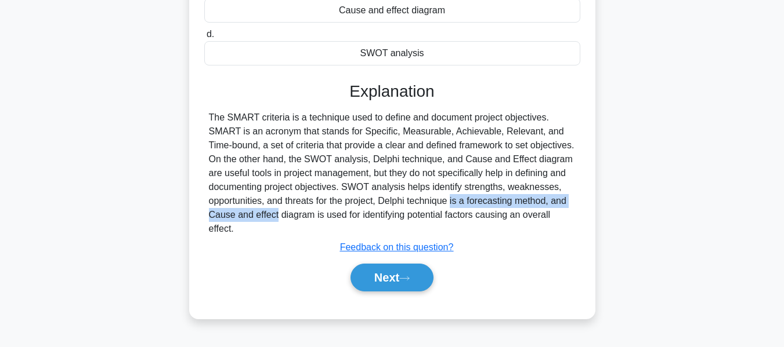
click at [575, 198] on div "The SMART criteria is a technique used to define and document project objective…" at bounding box center [392, 173] width 367 height 125
click at [369, 276] on button "Next" at bounding box center [391, 278] width 83 height 28
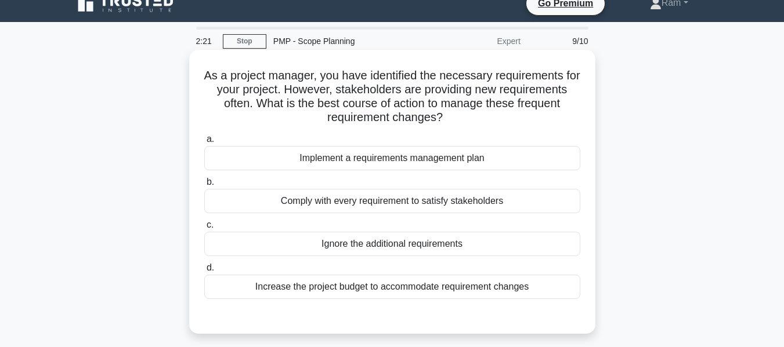
scroll to position [0, 0]
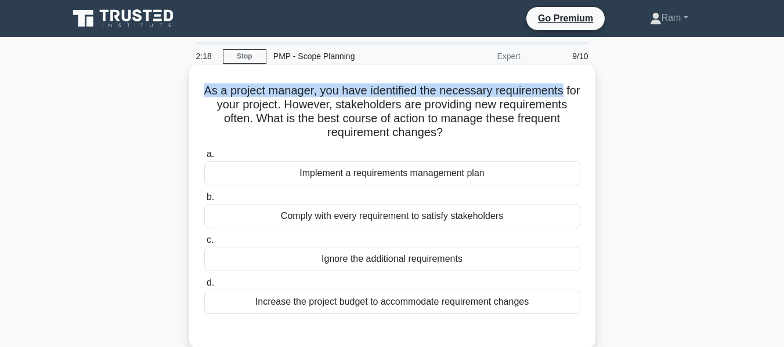
drag, startPoint x: 208, startPoint y: 92, endPoint x: 583, endPoint y: 86, distance: 374.7
click at [583, 86] on div "As a project manager, you have identified the necessary requirements for your p…" at bounding box center [392, 207] width 397 height 275
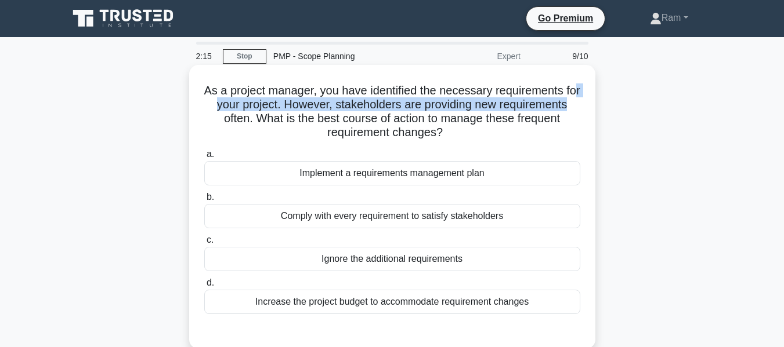
drag, startPoint x: 211, startPoint y: 108, endPoint x: 570, endPoint y: 110, distance: 358.5
click at [579, 100] on h5 "As a project manager, you have identified the necessary requirements for your p…" at bounding box center [392, 112] width 378 height 57
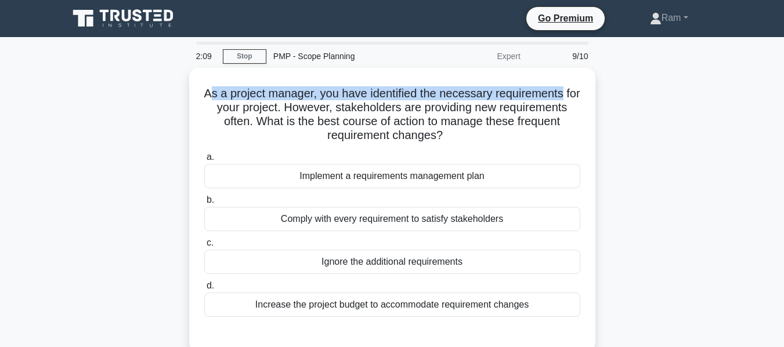
drag, startPoint x: 213, startPoint y: 88, endPoint x: 615, endPoint y: 72, distance: 401.7
click at [615, 72] on div "As a project manager, you have identified the necessary requirements for your p…" at bounding box center [391, 217] width 661 height 298
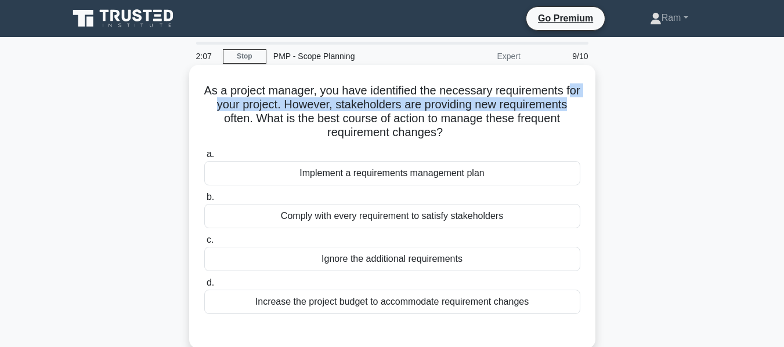
drag, startPoint x: 206, startPoint y: 106, endPoint x: 586, endPoint y: 103, distance: 379.3
click at [586, 103] on div "As a project manager, you have identified the necessary requirements for your p…" at bounding box center [392, 207] width 397 height 275
drag, startPoint x: 263, startPoint y: 119, endPoint x: 564, endPoint y: 129, distance: 301.2
click at [564, 129] on h5 "As a project manager, you have identified the necessary requirements for your p…" at bounding box center [392, 112] width 378 height 57
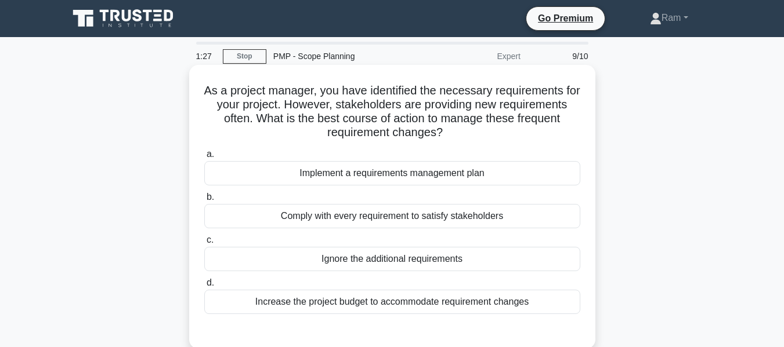
click at [396, 167] on div "Implement a requirements management plan" at bounding box center [392, 173] width 376 height 24
click at [204, 158] on input "a. Implement a requirements management plan" at bounding box center [204, 155] width 0 height 8
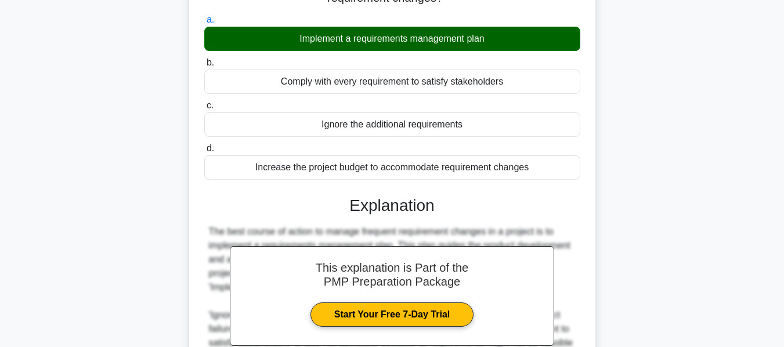
scroll to position [232, 0]
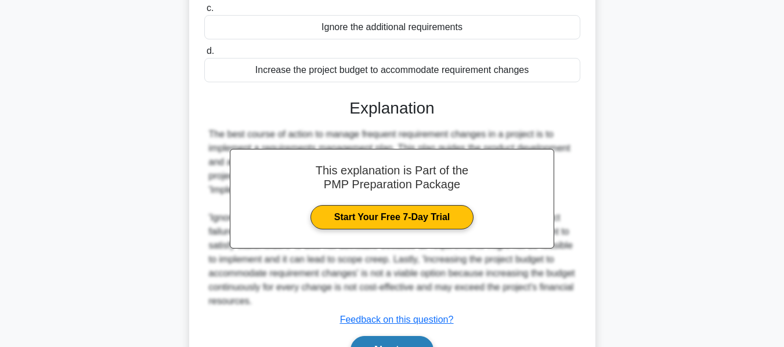
click at [390, 338] on button "Next" at bounding box center [391, 350] width 83 height 28
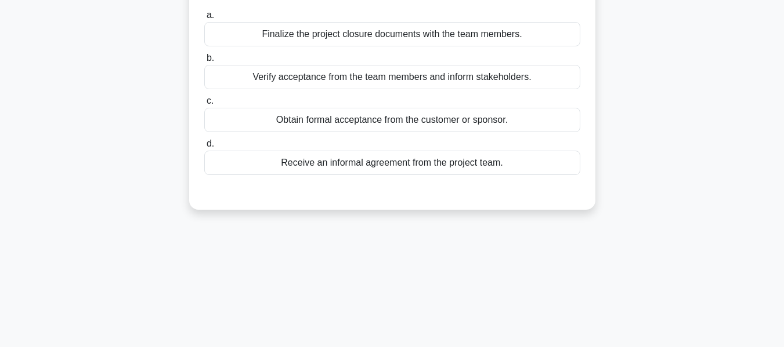
scroll to position [58, 0]
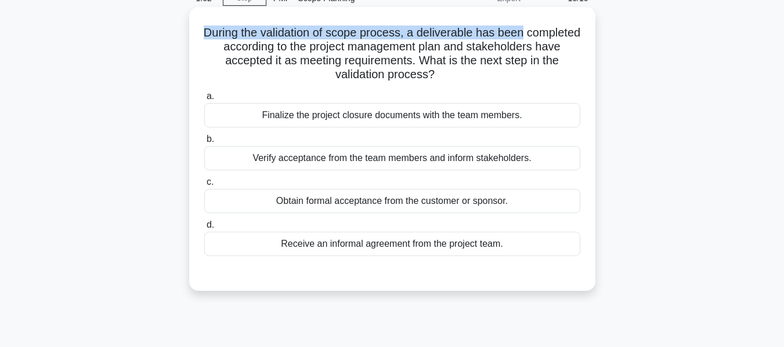
drag, startPoint x: 230, startPoint y: 37, endPoint x: 583, endPoint y: 26, distance: 354.0
click at [583, 26] on div "During the validation of scope process, a deliverable has been completed accord…" at bounding box center [392, 149] width 397 height 275
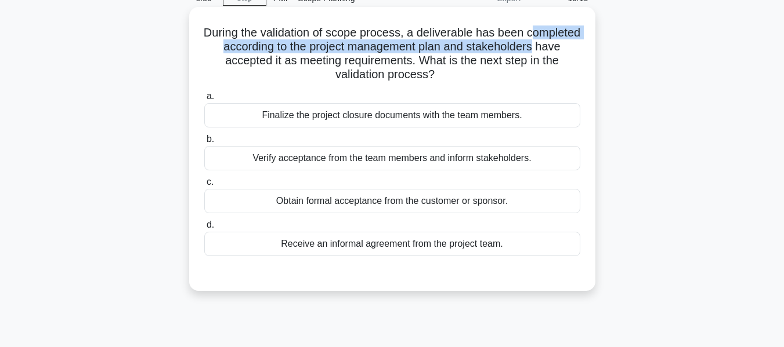
drag, startPoint x: 211, startPoint y: 51, endPoint x: 589, endPoint y: 44, distance: 378.8
click at [589, 44] on div "During the validation of scope process, a deliverable has been completed accord…" at bounding box center [392, 149] width 397 height 275
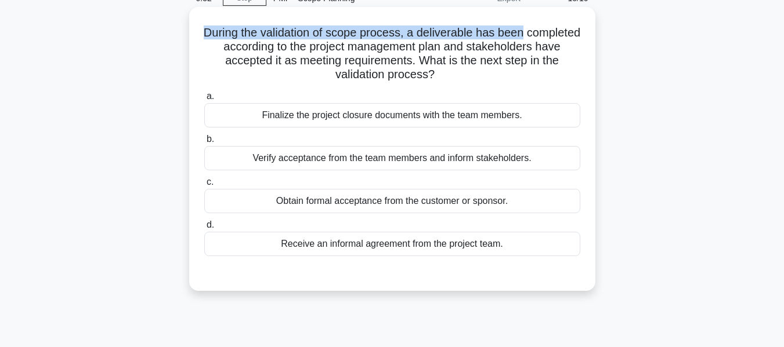
drag, startPoint x: 229, startPoint y: 30, endPoint x: 558, endPoint y: 19, distance: 329.1
click at [558, 19] on div "During the validation of scope process, a deliverable has been completed accord…" at bounding box center [392, 149] width 397 height 275
drag, startPoint x: 440, startPoint y: 57, endPoint x: 458, endPoint y: 79, distance: 28.4
click at [458, 79] on h5 "During the validation of scope process, a deliverable has been completed accord…" at bounding box center [392, 54] width 378 height 57
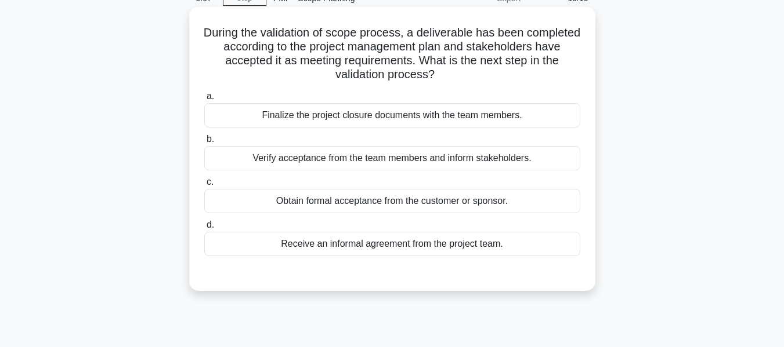
click at [438, 202] on div "Obtain formal acceptance from the customer or sponsor." at bounding box center [392, 201] width 376 height 24
click at [204, 186] on input "c. Obtain formal acceptance from the customer or sponsor." at bounding box center [204, 183] width 0 height 8
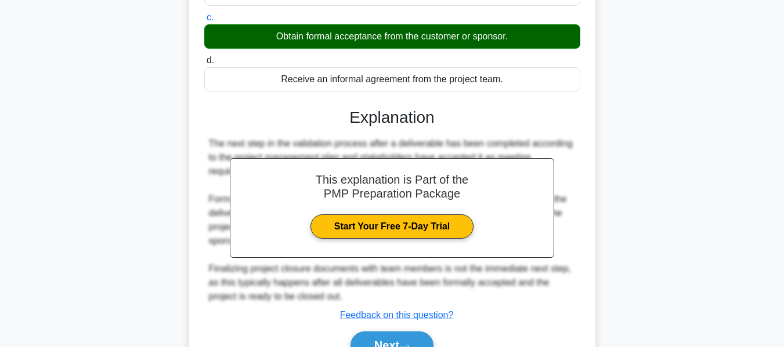
scroll to position [285, 0]
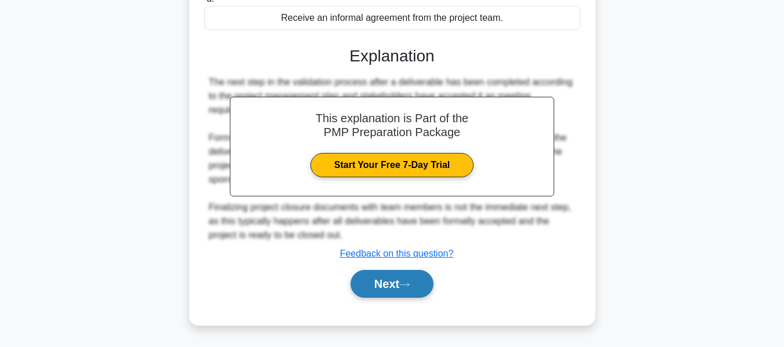
click at [380, 291] on button "Next" at bounding box center [391, 284] width 83 height 28
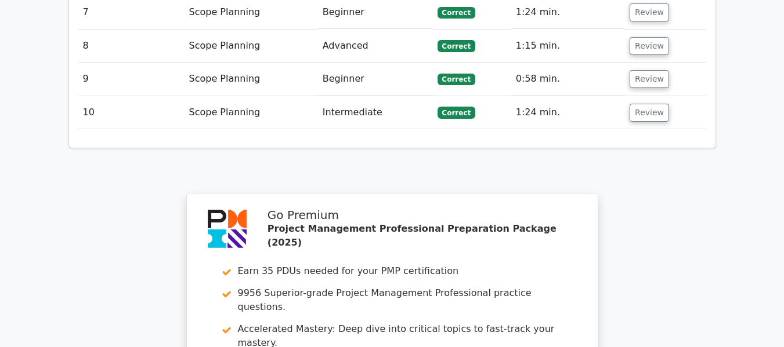
scroll to position [2063, 0]
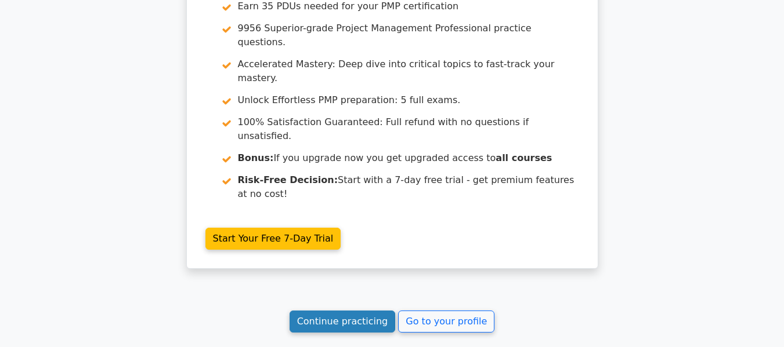
click at [370, 311] on link "Continue practicing" at bounding box center [342, 322] width 106 height 22
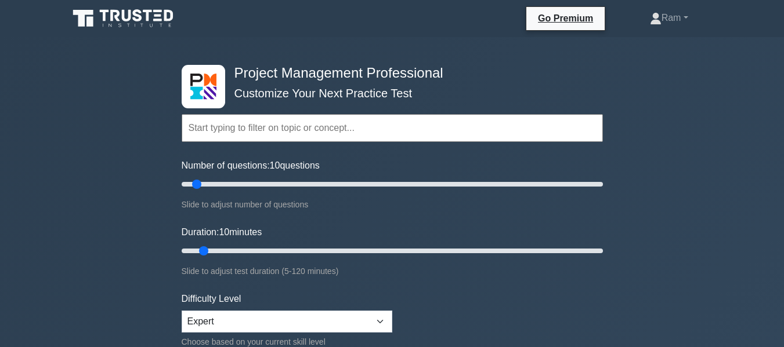
click at [225, 124] on input "text" at bounding box center [392, 128] width 421 height 28
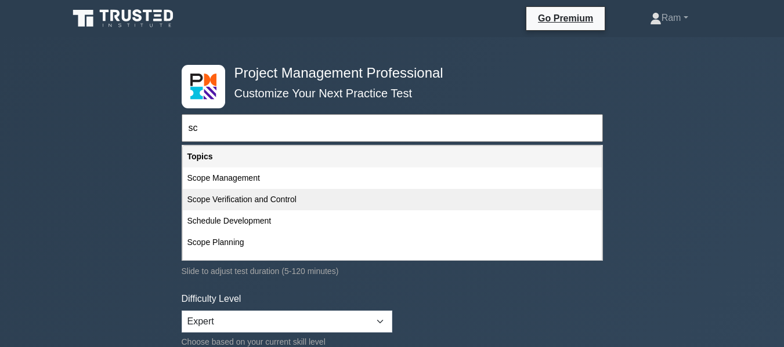
click at [238, 197] on div "Scope Verification and Control" at bounding box center [392, 199] width 419 height 21
type input "Scope Verification and Control"
